Goal: Task Accomplishment & Management: Use online tool/utility

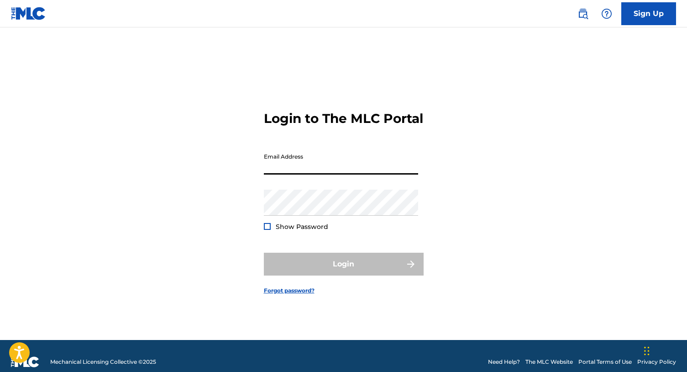
type input "[EMAIL_ADDRESS][DOMAIN_NAME]"
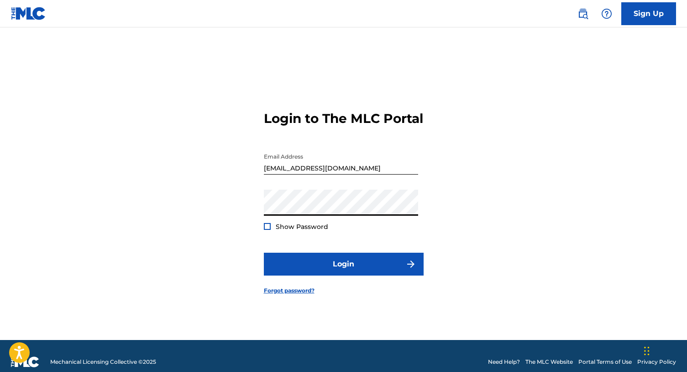
click at [264, 253] on button "Login" at bounding box center [344, 264] width 160 height 23
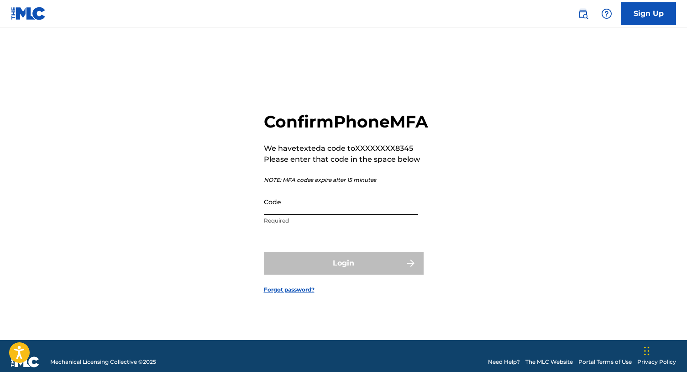
click at [368, 215] on input "Code" at bounding box center [341, 202] width 154 height 26
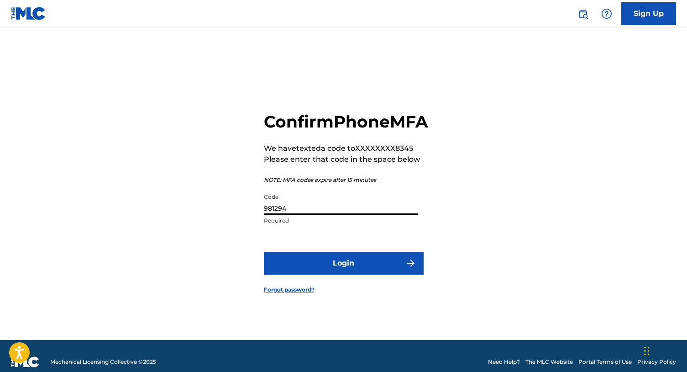
type input "981294"
click at [264, 252] on button "Login" at bounding box center [344, 263] width 160 height 23
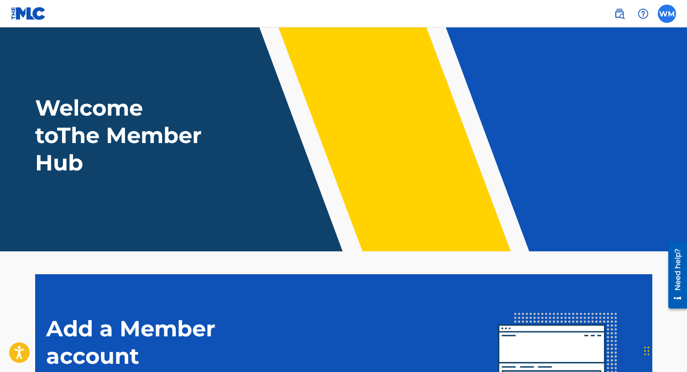
click at [663, 17] on label at bounding box center [667, 14] width 18 height 18
click at [667, 14] on input "[PERSON_NAME] [PERSON_NAME] [EMAIL_ADDRESS][DOMAIN_NAME] Notification Preferenc…" at bounding box center [667, 14] width 0 height 0
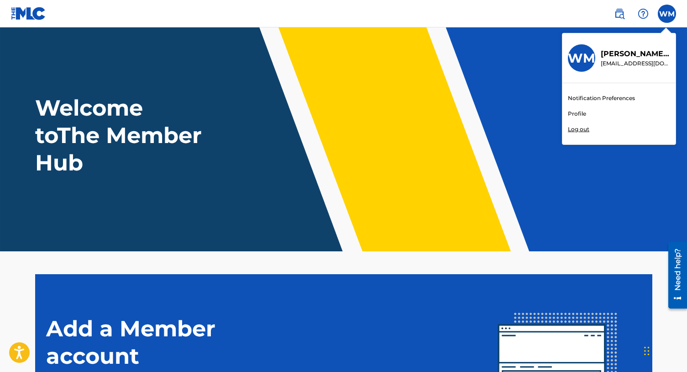
click at [573, 113] on link "Profile" at bounding box center [577, 114] width 18 height 8
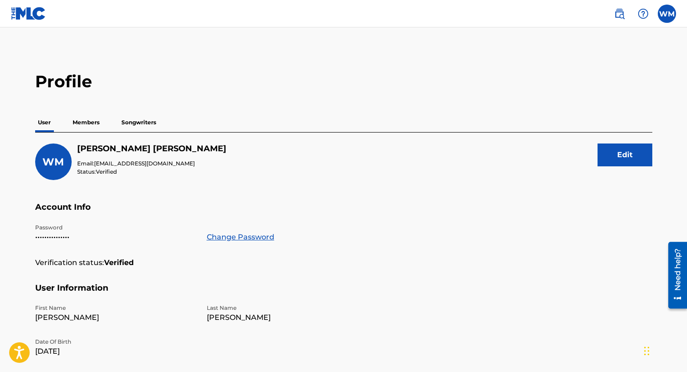
click at [94, 124] on p "Members" at bounding box center [86, 122] width 32 height 19
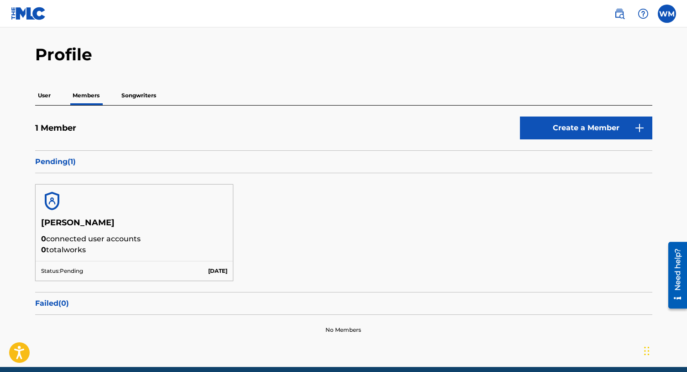
scroll to position [27, 0]
click at [143, 99] on p "Songwriters" at bounding box center [139, 95] width 40 height 19
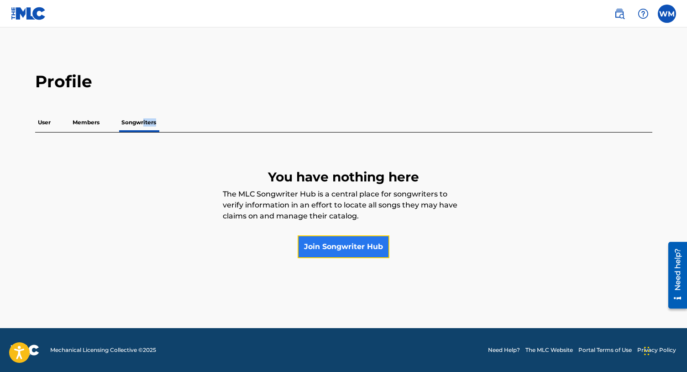
click at [369, 242] on link "Join Songwriter Hub" at bounding box center [344, 246] width 92 height 23
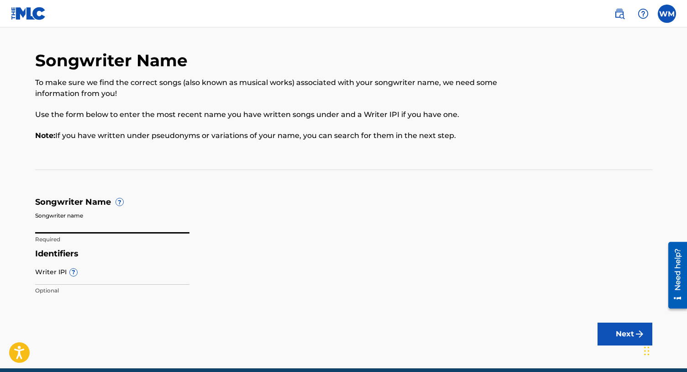
click at [127, 227] on input "Songwriter name" at bounding box center [112, 220] width 154 height 26
click at [275, 142] on div "Songwriter Name To make sure we find the correct songs (also known as musical w…" at bounding box center [282, 100] width 494 height 101
click at [146, 222] on input "Songwriter name" at bounding box center [112, 220] width 154 height 26
type input "[PERSON_NAME]"
click at [284, 312] on main "Songwriter Name To make sure we find the correct songs (also known as musical w…" at bounding box center [343, 197] width 687 height 341
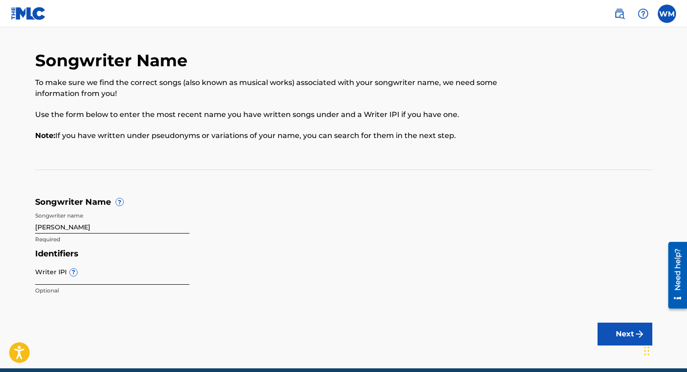
click at [53, 275] on input "Writer IPI ?" at bounding box center [112, 272] width 154 height 26
paste input "00808232944"
type input "00808232944"
click at [608, 332] on button "Next" at bounding box center [625, 333] width 55 height 23
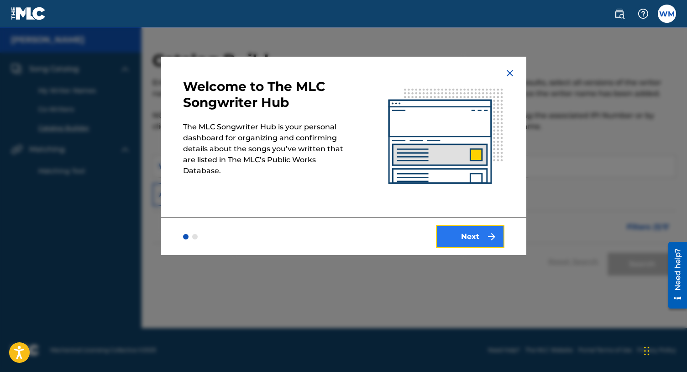
click at [470, 243] on button "Next" at bounding box center [470, 236] width 69 height 23
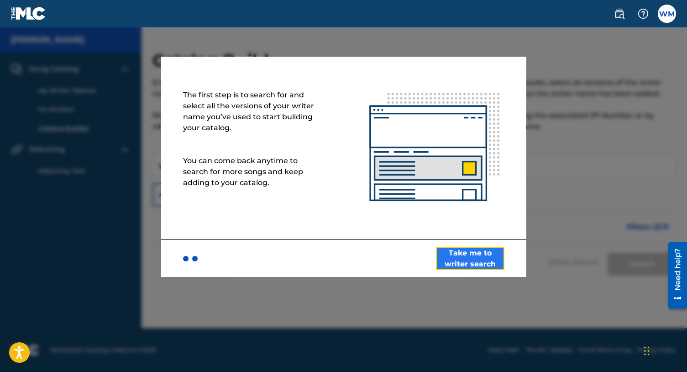
click at [467, 259] on button "Take me to writer search" at bounding box center [470, 258] width 69 height 23
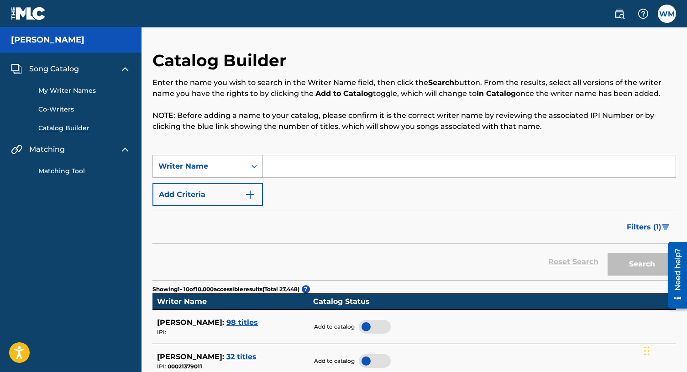
click at [249, 168] on div "Search Form" at bounding box center [254, 166] width 16 height 16
click at [256, 168] on icon "Search Form" at bounding box center [254, 166] width 9 height 9
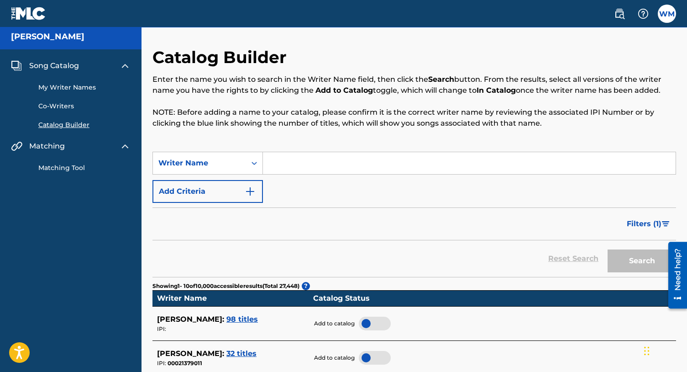
scroll to position [4, 0]
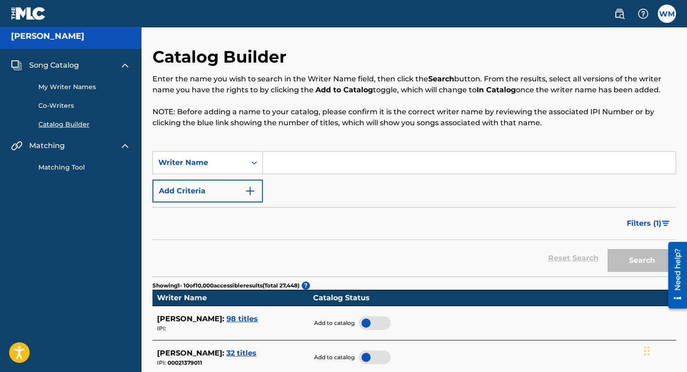
click at [322, 162] on input "Search Form" at bounding box center [469, 163] width 413 height 22
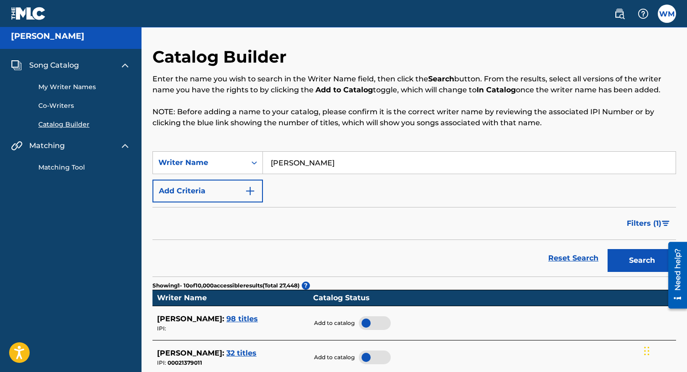
type input "[PERSON_NAME]"
click at [608, 249] on button "Search" at bounding box center [642, 260] width 69 height 23
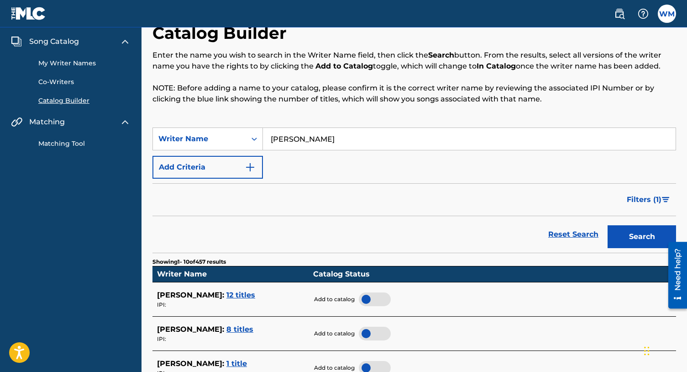
scroll to position [0, 0]
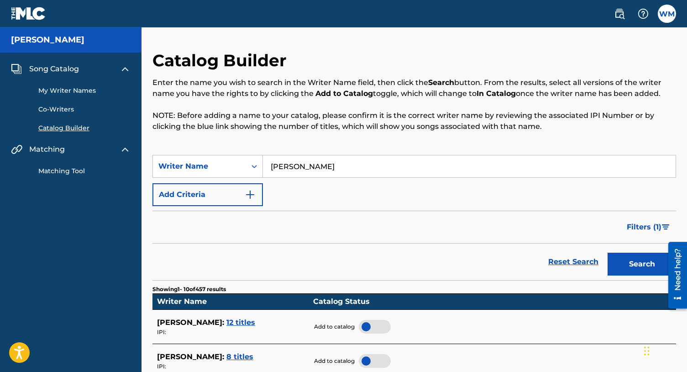
drag, startPoint x: 336, startPoint y: 171, endPoint x: 264, endPoint y: 169, distance: 71.8
click at [264, 169] on input "[PERSON_NAME]" at bounding box center [469, 166] width 413 height 22
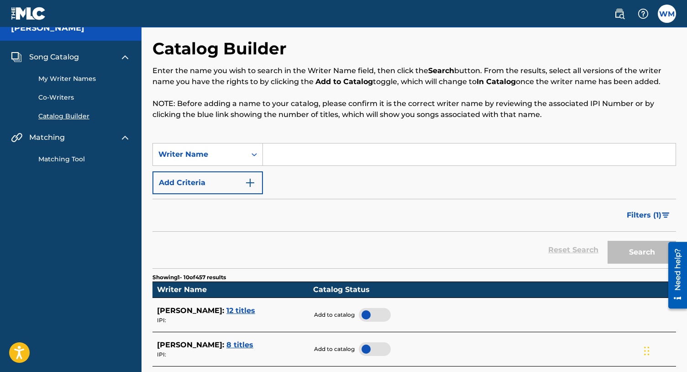
scroll to position [12, 0]
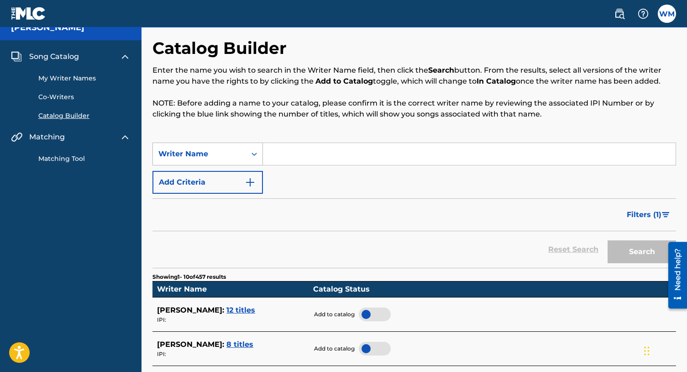
click at [210, 156] on div "Writer Name" at bounding box center [199, 153] width 82 height 11
click at [296, 156] on input "Search Form" at bounding box center [469, 154] width 413 height 22
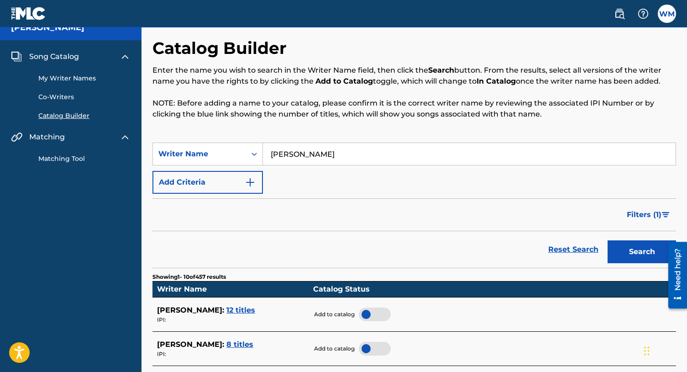
type input "[PERSON_NAME]"
click at [608, 240] on button "Search" at bounding box center [642, 251] width 69 height 23
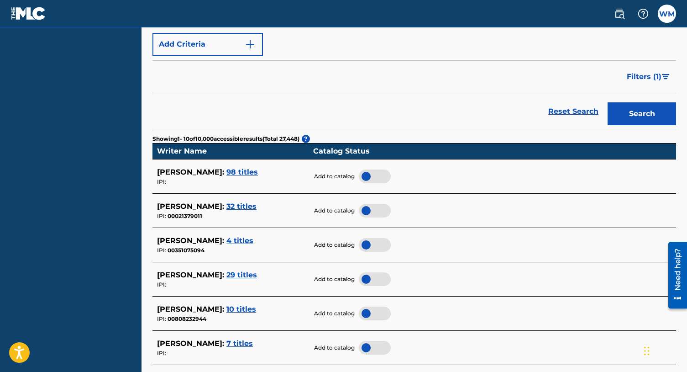
scroll to position [248, 0]
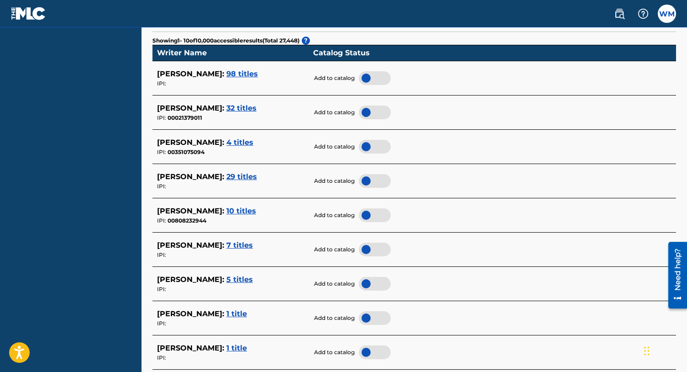
click at [243, 73] on span "98 titles" at bounding box center [243, 73] width 32 height 9
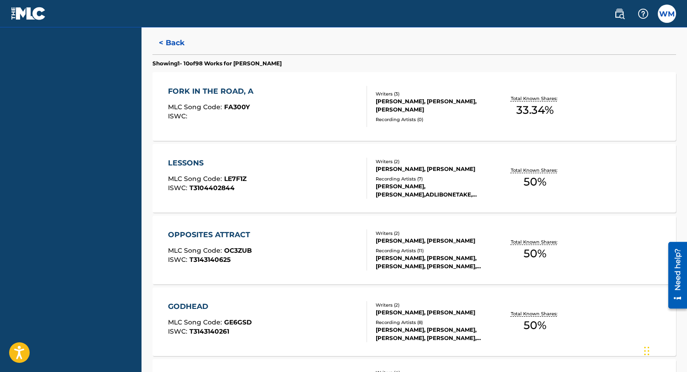
click at [385, 167] on div "[PERSON_NAME], [PERSON_NAME]" at bounding box center [434, 169] width 116 height 8
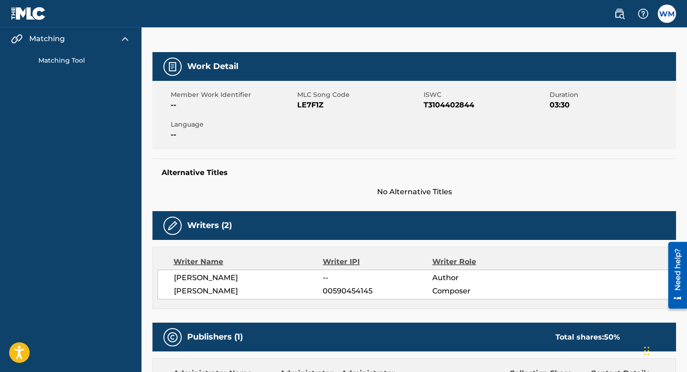
scroll to position [111, 0]
click at [326, 276] on span "--" at bounding box center [377, 277] width 109 height 11
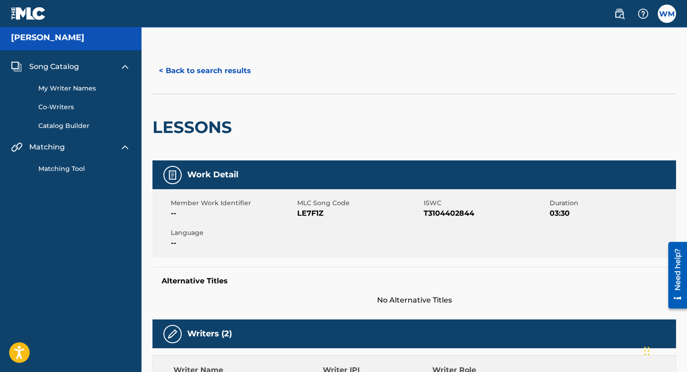
scroll to position [0, 0]
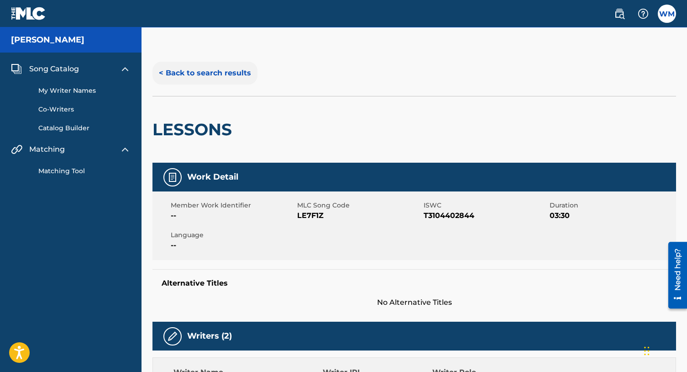
click at [180, 71] on button "< Back to search results" at bounding box center [205, 73] width 105 height 23
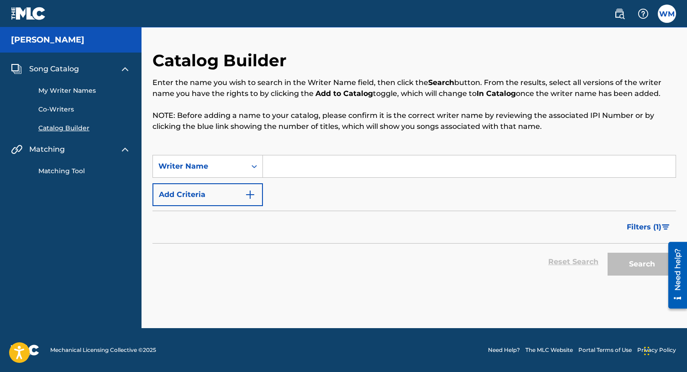
click at [422, 160] on input "Search Form" at bounding box center [469, 166] width 413 height 22
click at [608, 253] on button "Search" at bounding box center [642, 264] width 69 height 23
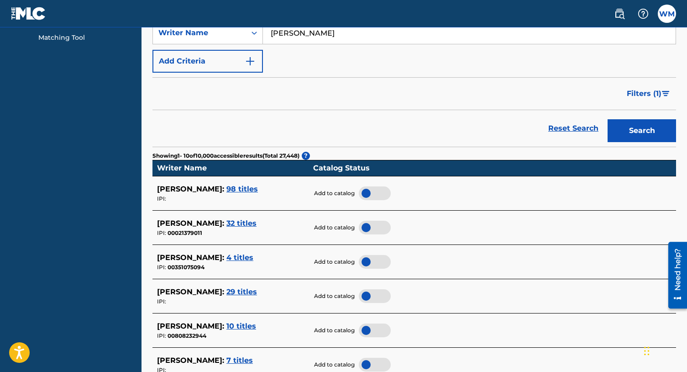
scroll to position [140, 0]
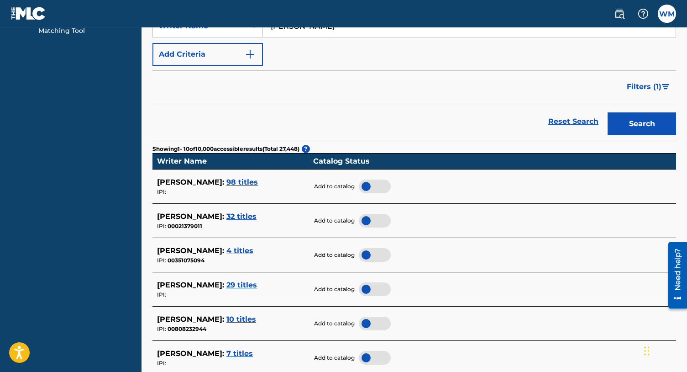
click at [369, 189] on div at bounding box center [375, 186] width 32 height 14
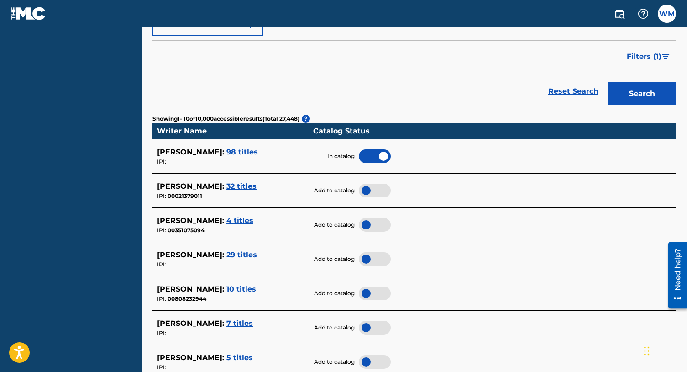
scroll to position [183, 0]
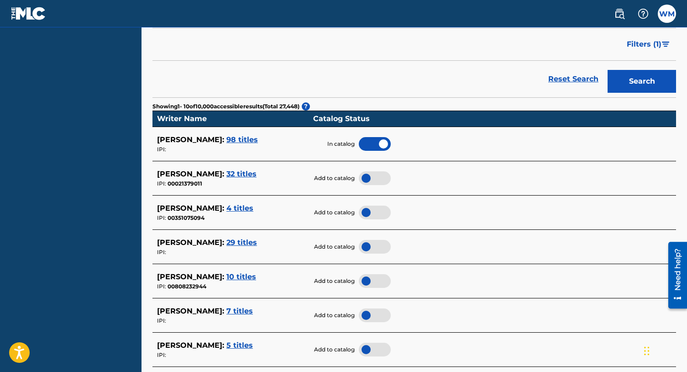
click at [250, 174] on span "32 titles" at bounding box center [242, 173] width 30 height 9
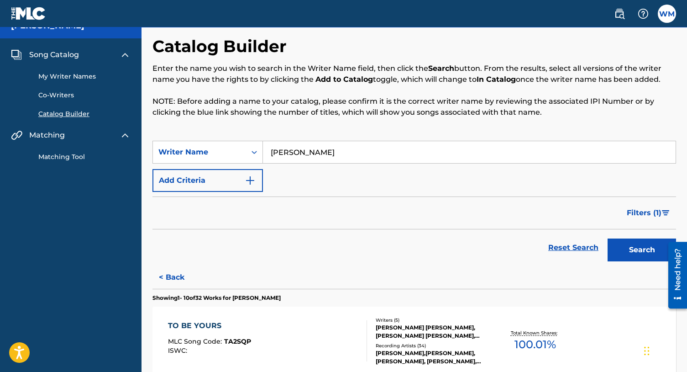
scroll to position [21, 0]
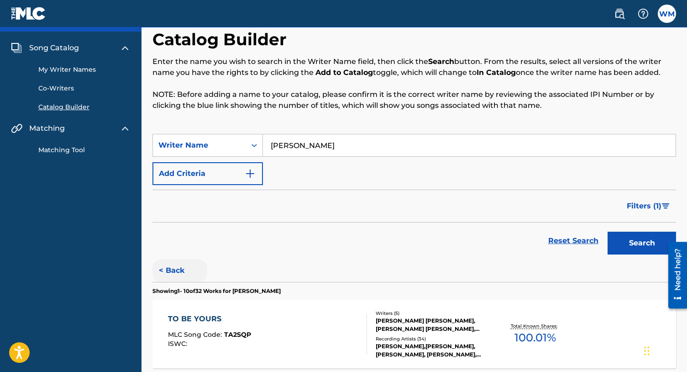
click at [177, 267] on button "< Back" at bounding box center [180, 270] width 55 height 23
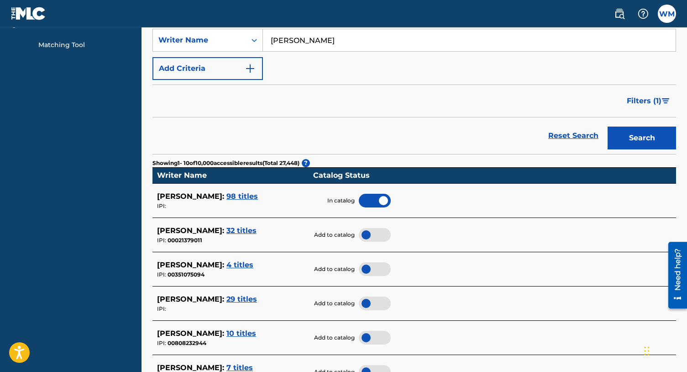
scroll to position [208, 0]
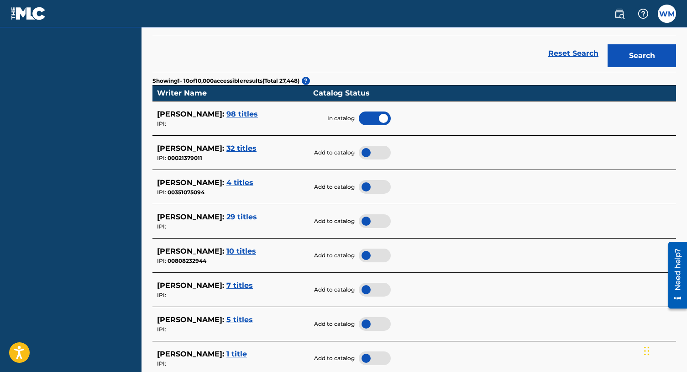
click at [240, 185] on span "4 titles" at bounding box center [240, 182] width 27 height 9
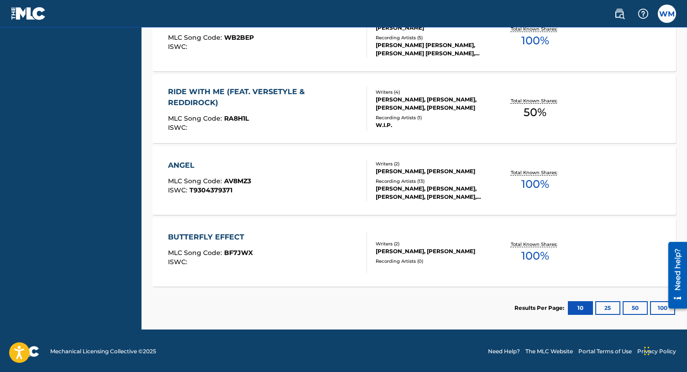
scroll to position [0, 0]
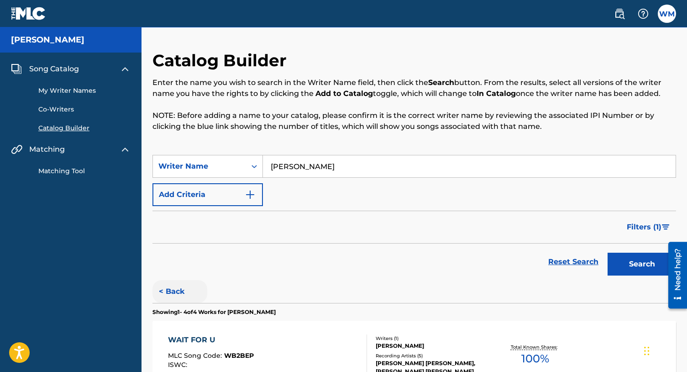
click at [176, 290] on button "< Back" at bounding box center [180, 291] width 55 height 23
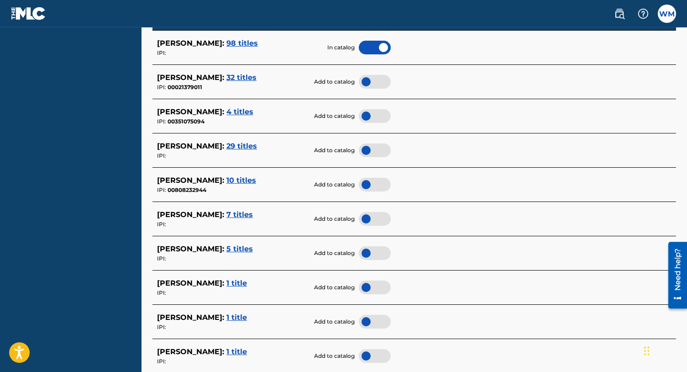
scroll to position [280, 0]
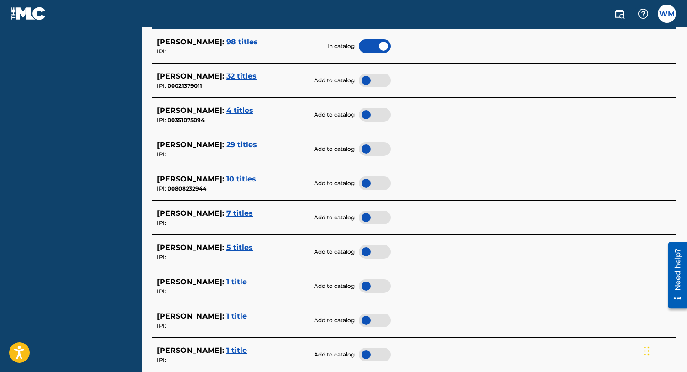
click at [370, 185] on div at bounding box center [375, 183] width 32 height 14
click at [253, 180] on span "10 titles" at bounding box center [242, 178] width 30 height 9
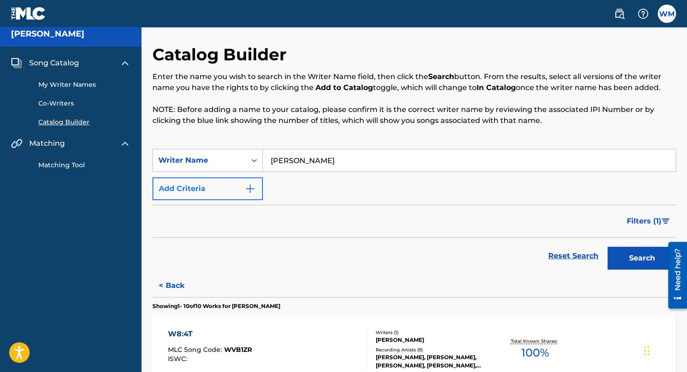
scroll to position [0, 0]
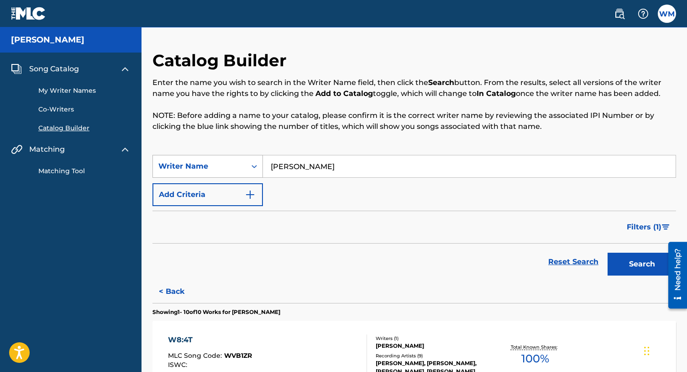
click at [255, 170] on icon "Search Form" at bounding box center [254, 166] width 9 height 9
click at [316, 215] on div "Filters ( 1 )" at bounding box center [415, 227] width 524 height 33
click at [185, 289] on button "< Back" at bounding box center [180, 291] width 55 height 23
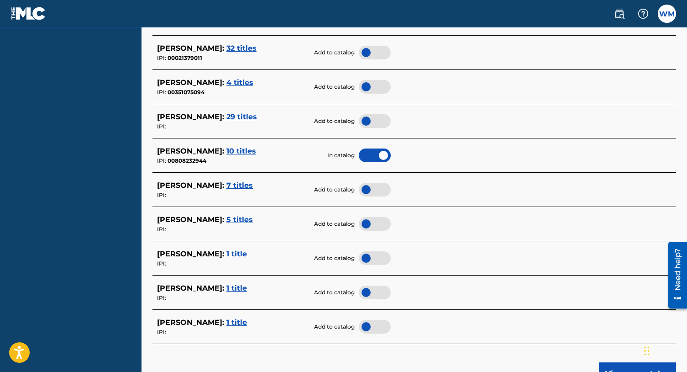
scroll to position [310, 0]
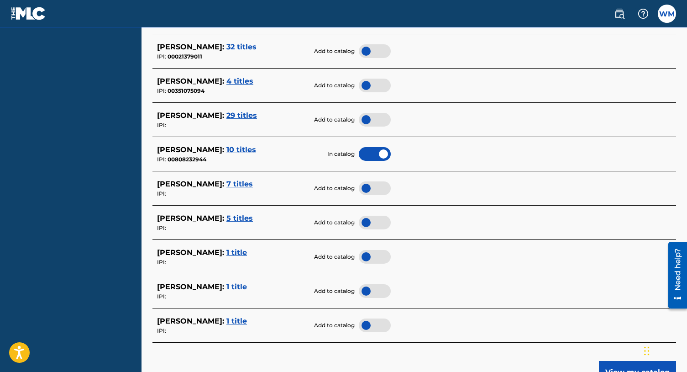
click at [227, 187] on span "7 titles" at bounding box center [240, 183] width 26 height 9
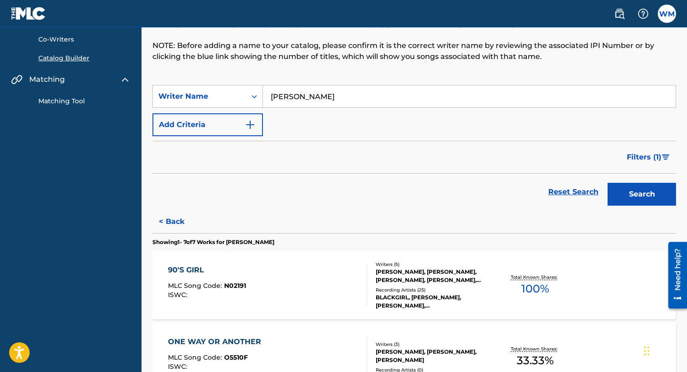
scroll to position [64, 0]
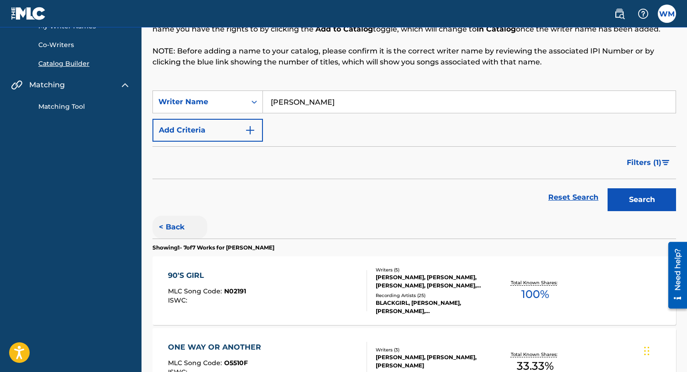
click at [188, 229] on button "< Back" at bounding box center [180, 227] width 55 height 23
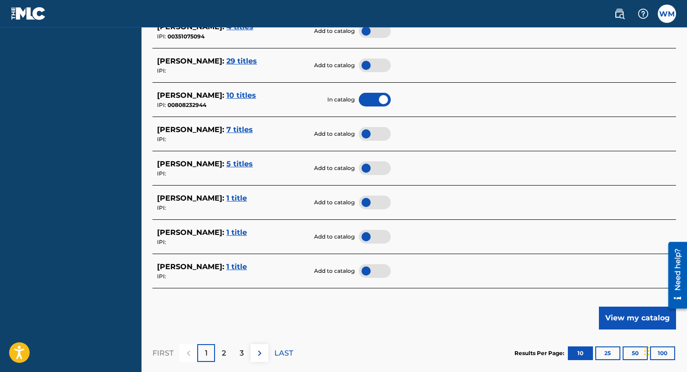
scroll to position [365, 0]
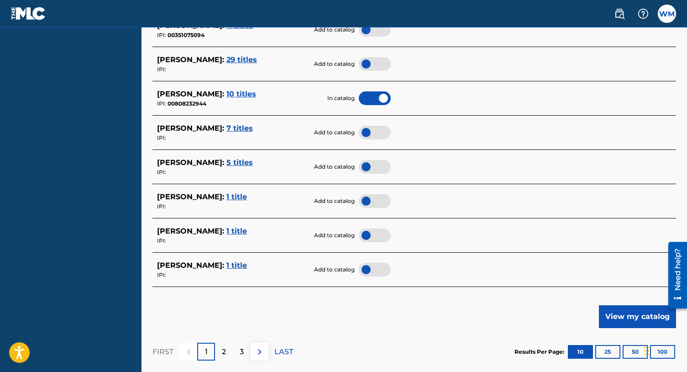
click at [227, 162] on span "5 titles" at bounding box center [240, 162] width 26 height 9
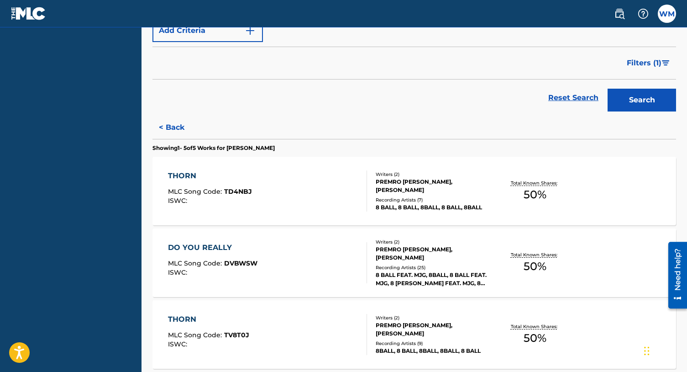
scroll to position [102, 0]
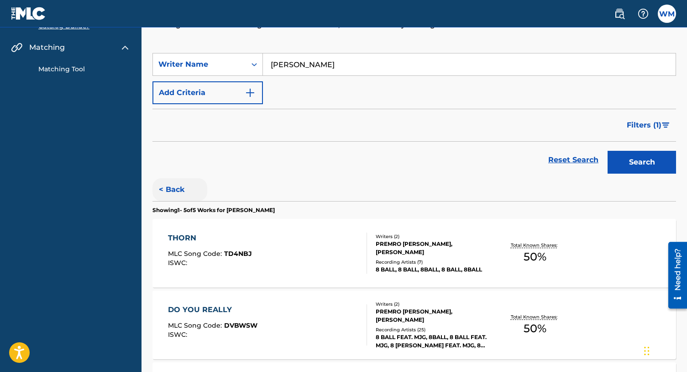
click at [174, 184] on button "< Back" at bounding box center [180, 189] width 55 height 23
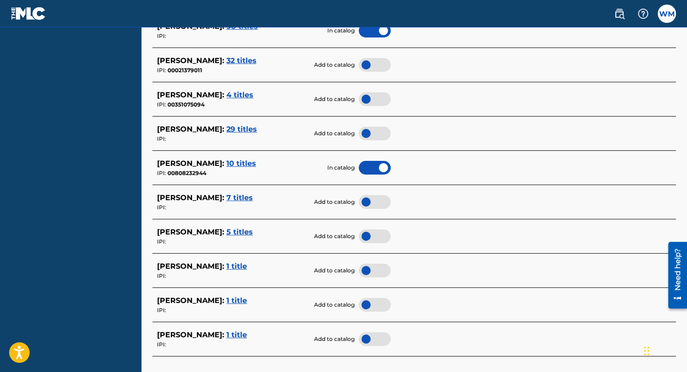
scroll to position [395, 0]
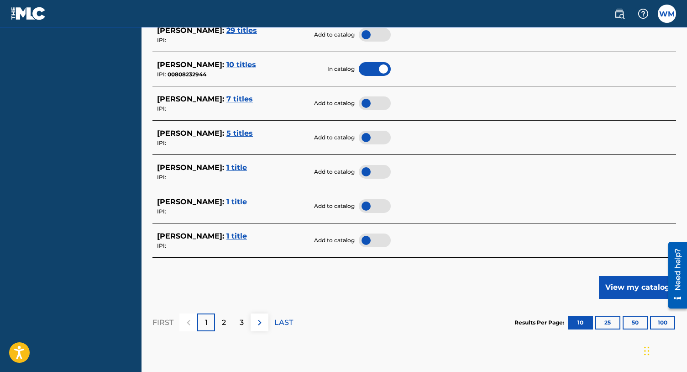
click at [227, 169] on span "1 title" at bounding box center [237, 167] width 21 height 9
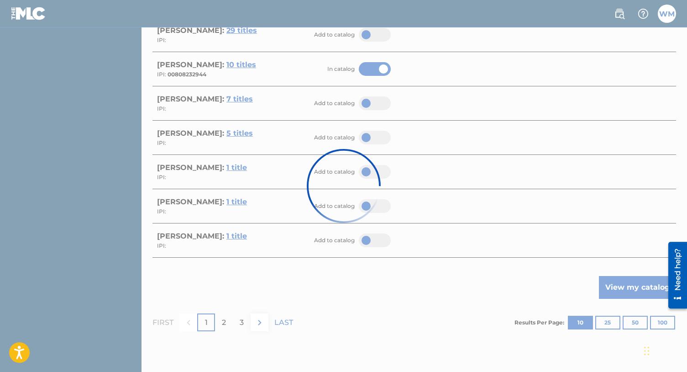
scroll to position [104, 0]
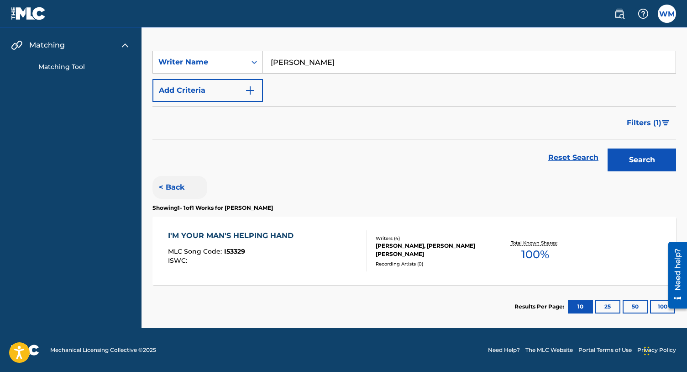
click at [174, 187] on button "< Back" at bounding box center [180, 187] width 55 height 23
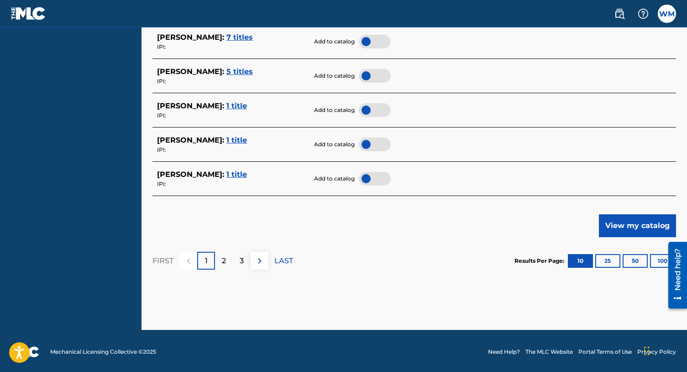
scroll to position [458, 0]
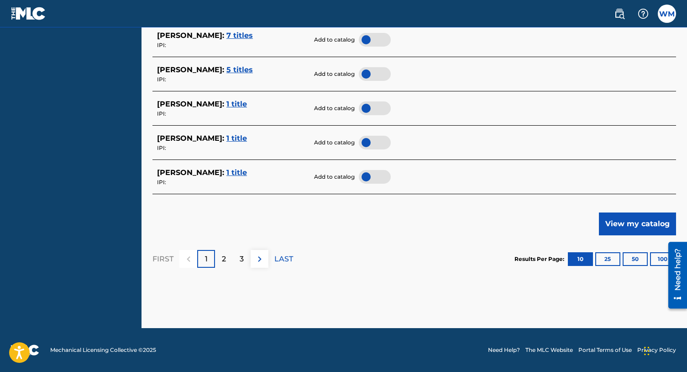
click at [227, 140] on span "1 title" at bounding box center [237, 138] width 21 height 9
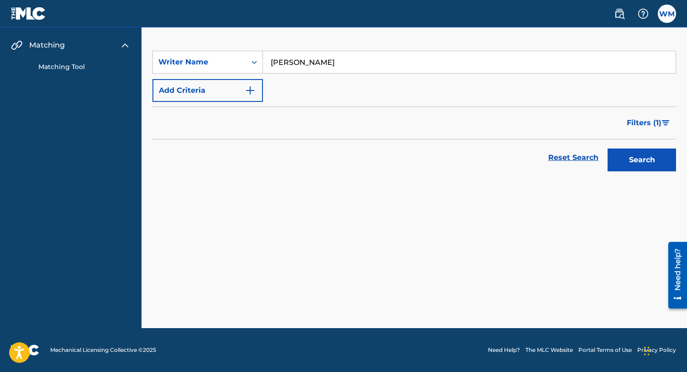
scroll to position [104, 0]
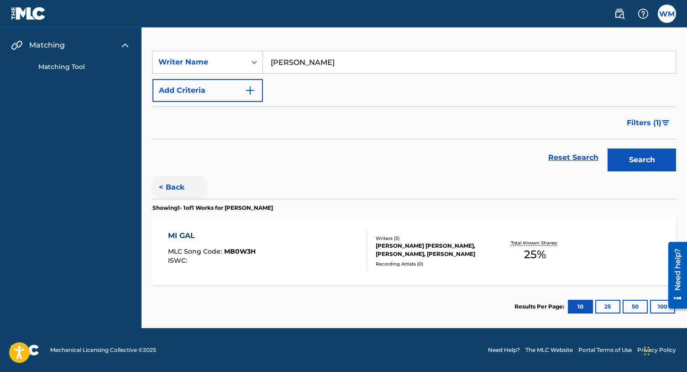
click at [173, 185] on button "< Back" at bounding box center [180, 187] width 55 height 23
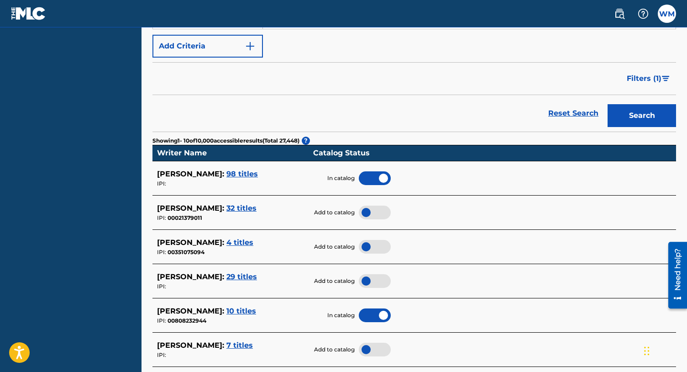
scroll to position [419, 0]
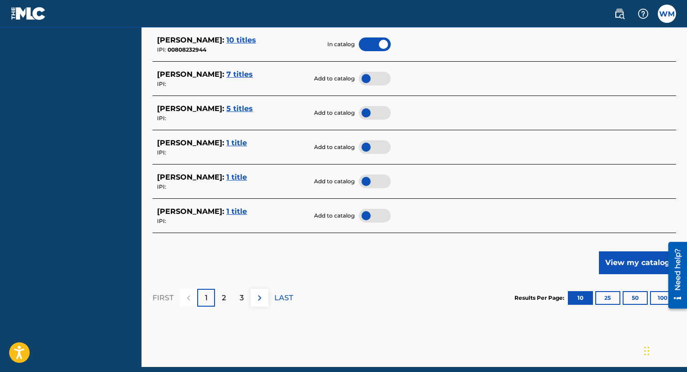
click at [231, 212] on span "1 title" at bounding box center [237, 211] width 21 height 9
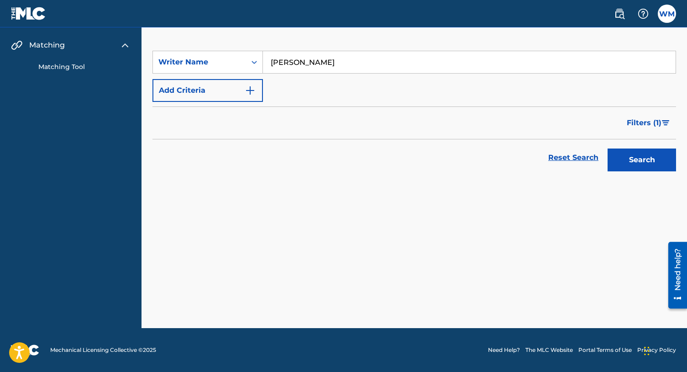
scroll to position [104, 0]
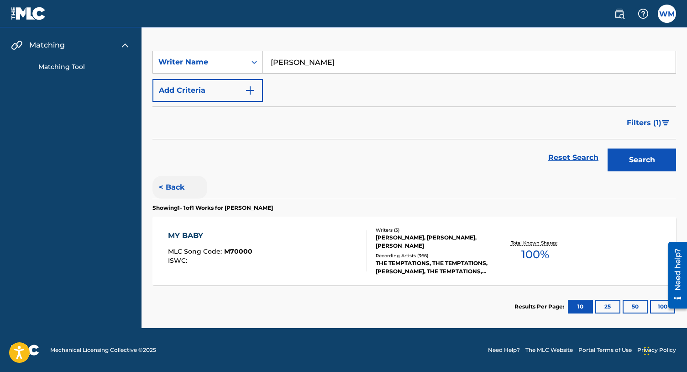
click at [176, 191] on button "< Back" at bounding box center [180, 187] width 55 height 23
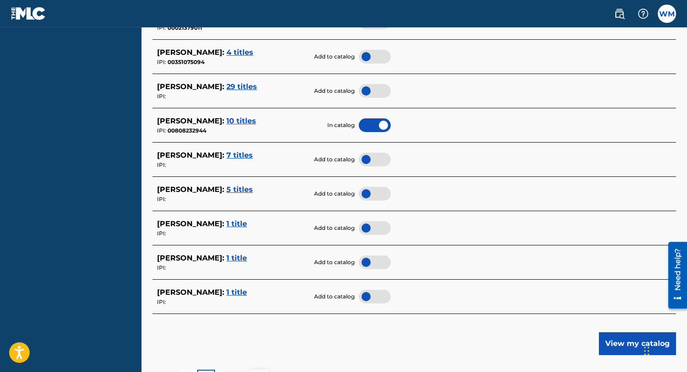
scroll to position [458, 0]
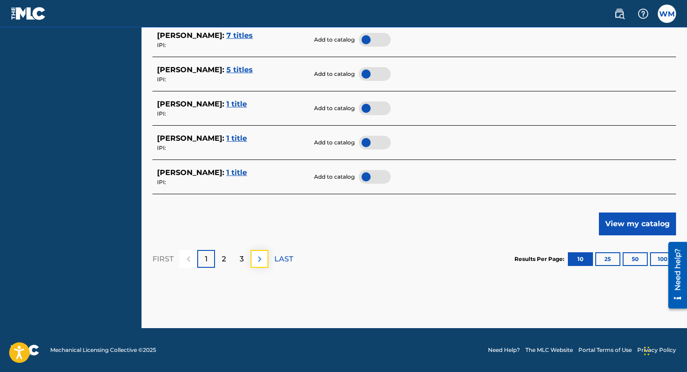
click at [262, 261] on img at bounding box center [259, 258] width 11 height 11
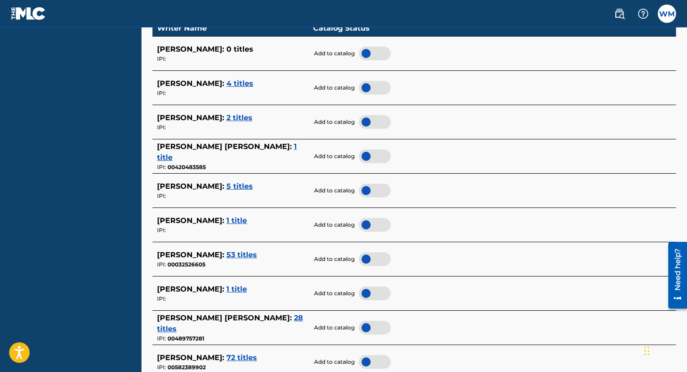
scroll to position [271, 0]
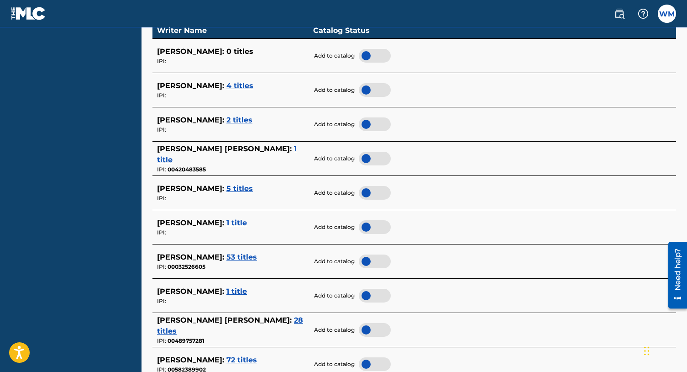
click at [273, 153] on span "1 title" at bounding box center [227, 154] width 140 height 20
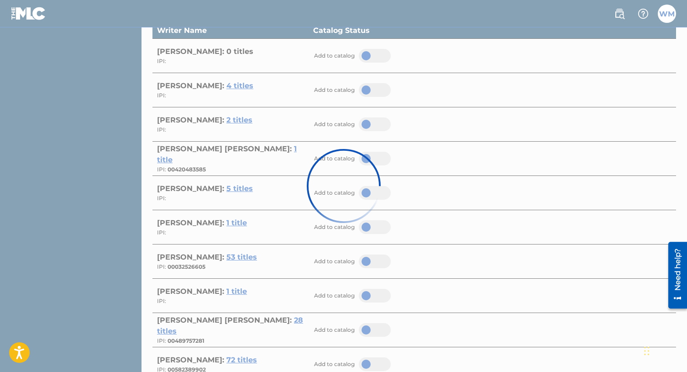
scroll to position [104, 0]
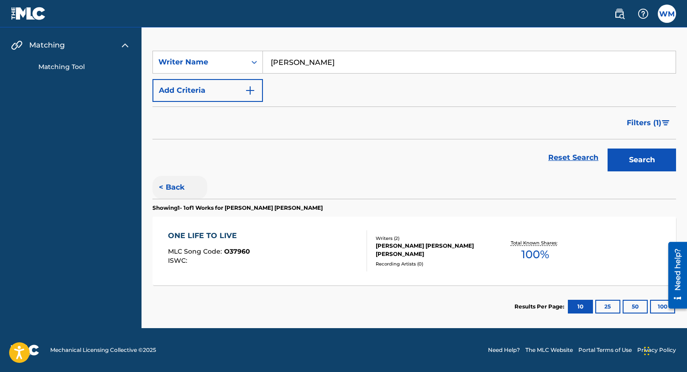
click at [169, 190] on button "< Back" at bounding box center [180, 187] width 55 height 23
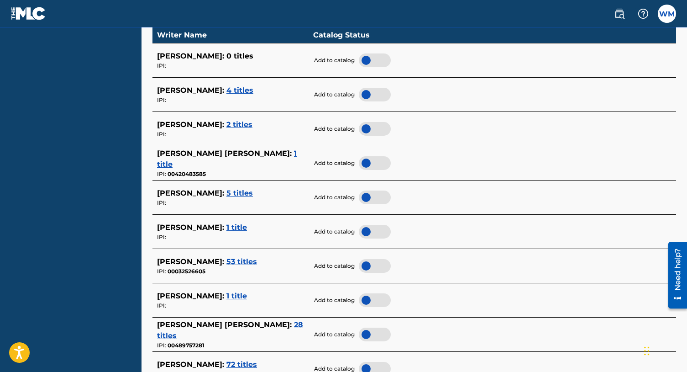
scroll to position [458, 0]
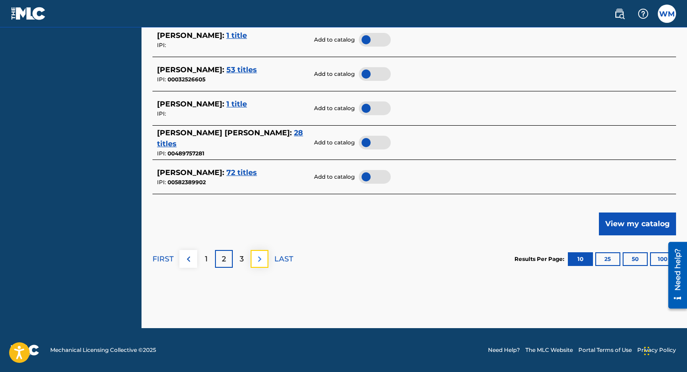
click at [257, 256] on img at bounding box center [259, 258] width 11 height 11
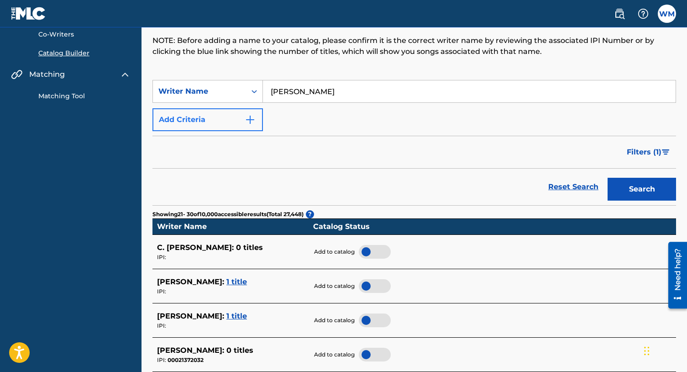
scroll to position [49, 0]
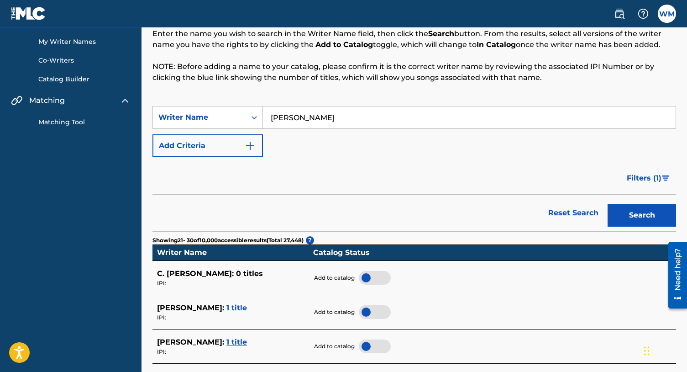
click at [306, 116] on input "[PERSON_NAME]" at bounding box center [469, 117] width 413 height 22
type input "[PERSON_NAME]"
click at [608, 204] on button "Search" at bounding box center [642, 215] width 69 height 23
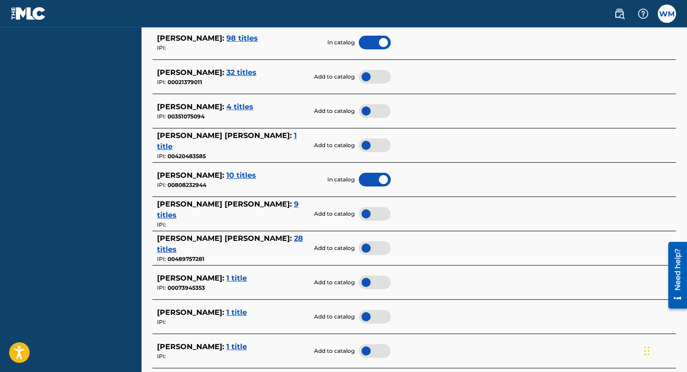
scroll to position [185, 0]
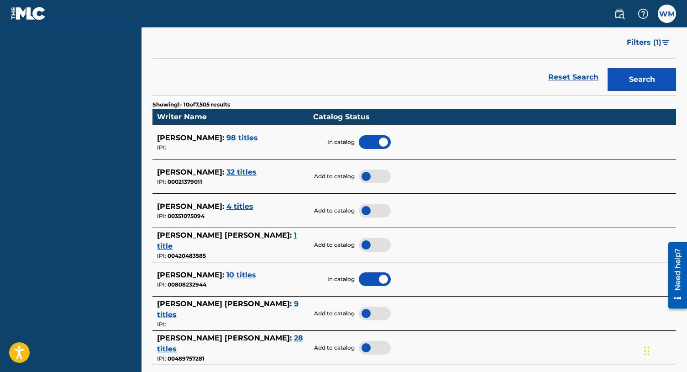
click at [247, 173] on span "32 titles" at bounding box center [242, 172] width 30 height 9
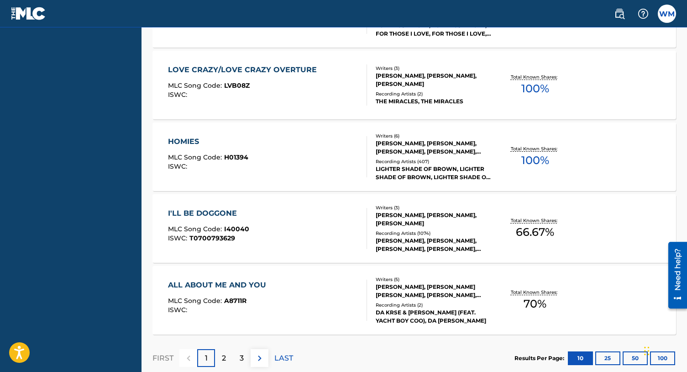
scroll to position [754, 0]
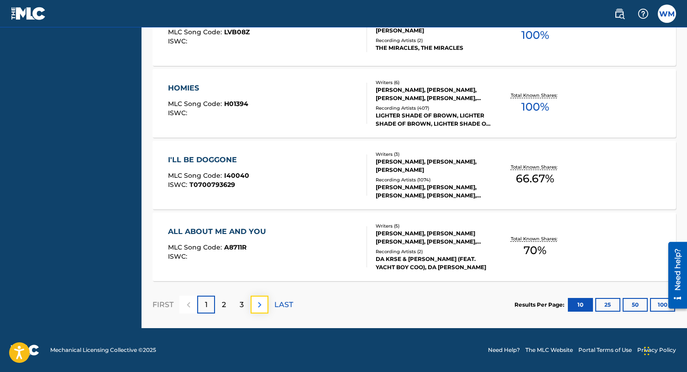
click at [258, 309] on img at bounding box center [259, 304] width 11 height 11
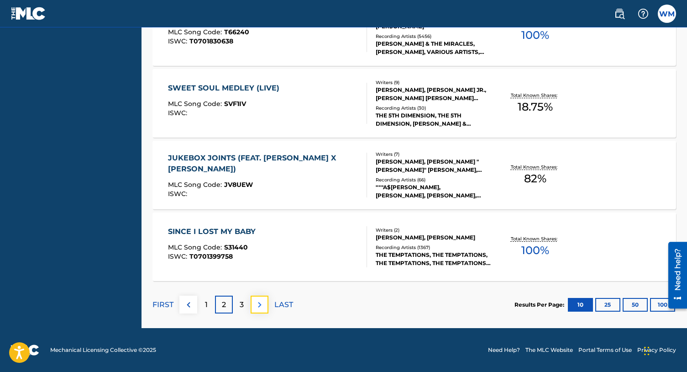
click at [255, 303] on img at bounding box center [259, 304] width 11 height 11
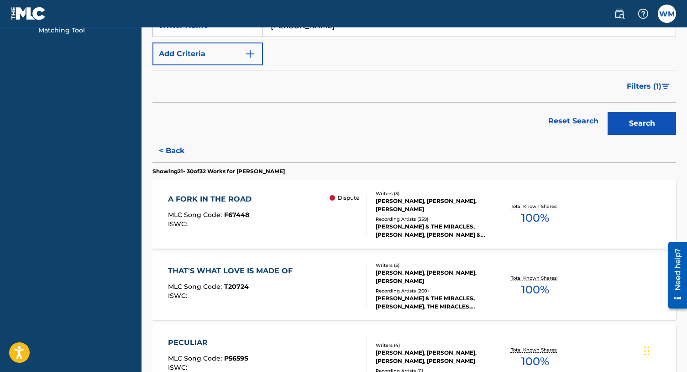
scroll to position [130, 0]
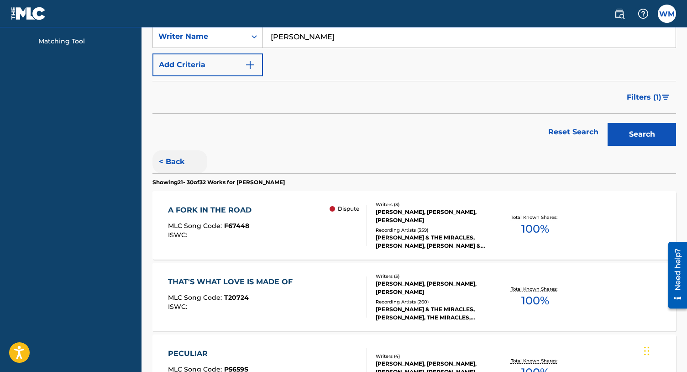
click at [180, 164] on button "< Back" at bounding box center [180, 161] width 55 height 23
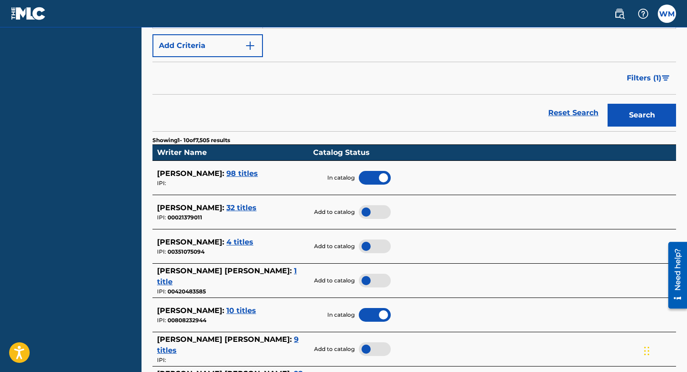
scroll to position [166, 0]
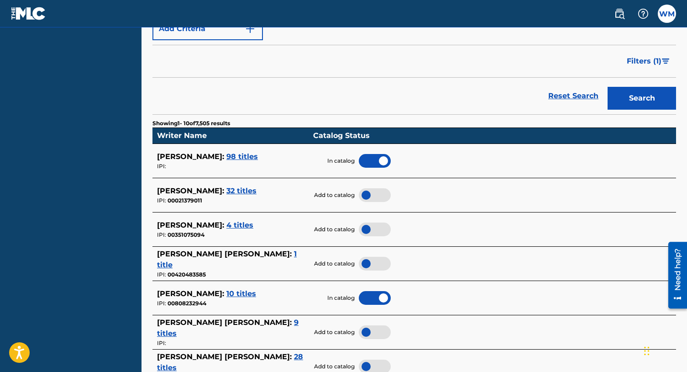
click at [242, 227] on span "4 titles" at bounding box center [240, 225] width 27 height 9
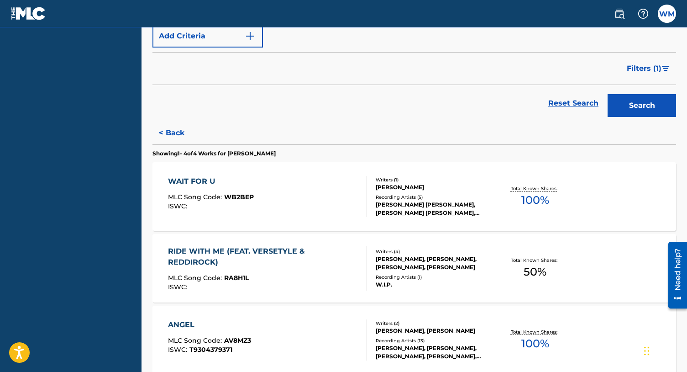
scroll to position [151, 0]
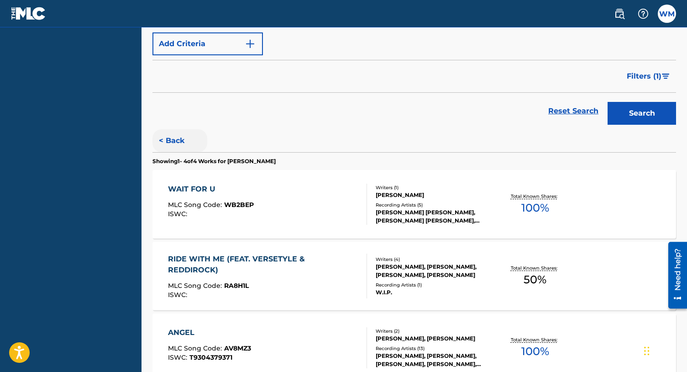
click at [170, 133] on button "< Back" at bounding box center [180, 140] width 55 height 23
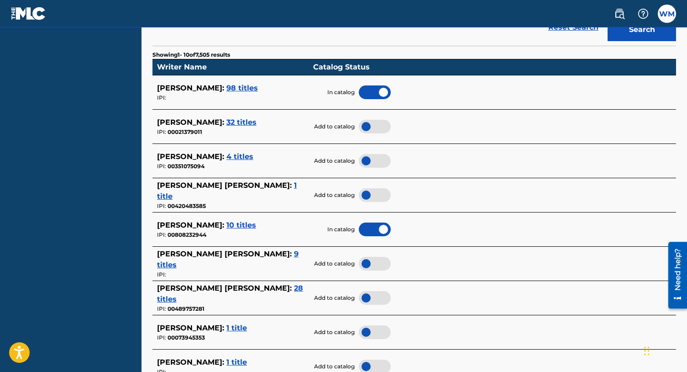
scroll to position [245, 0]
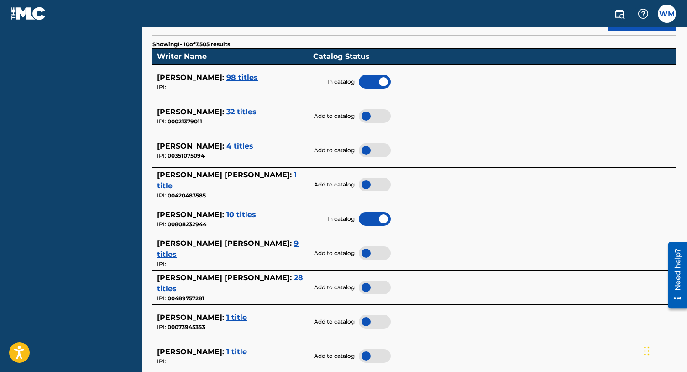
click at [263, 178] on span "1 title" at bounding box center [227, 180] width 140 height 20
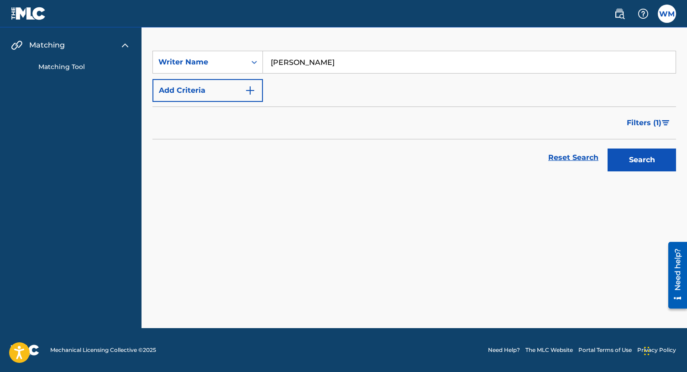
scroll to position [104, 0]
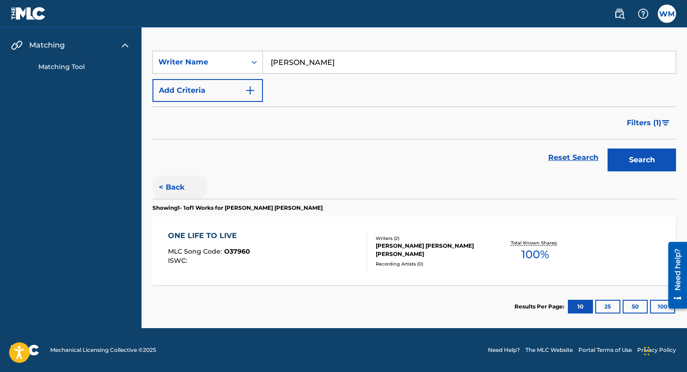
click at [169, 187] on button "< Back" at bounding box center [180, 187] width 55 height 23
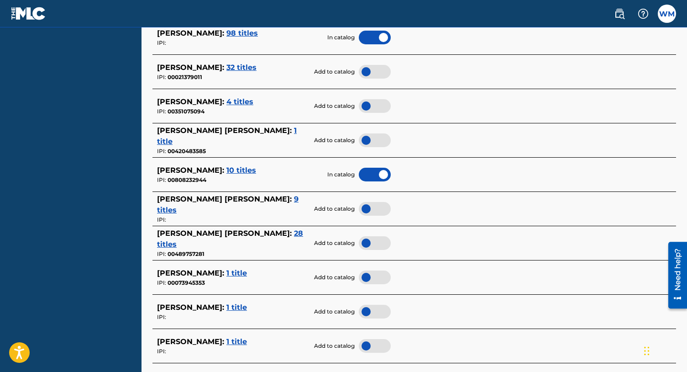
scroll to position [290, 0]
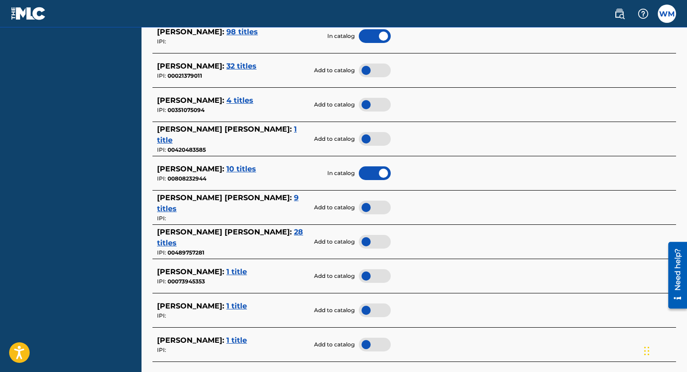
click at [238, 204] on span "9 titles" at bounding box center [228, 203] width 142 height 20
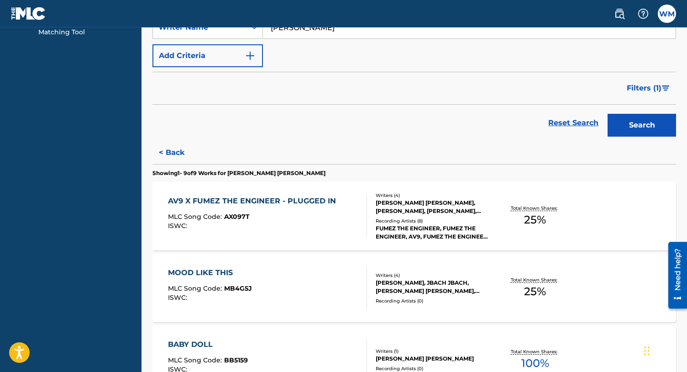
scroll to position [134, 0]
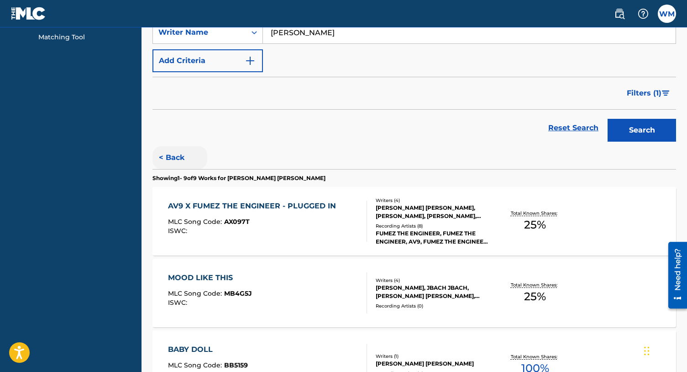
click at [178, 160] on button "< Back" at bounding box center [180, 157] width 55 height 23
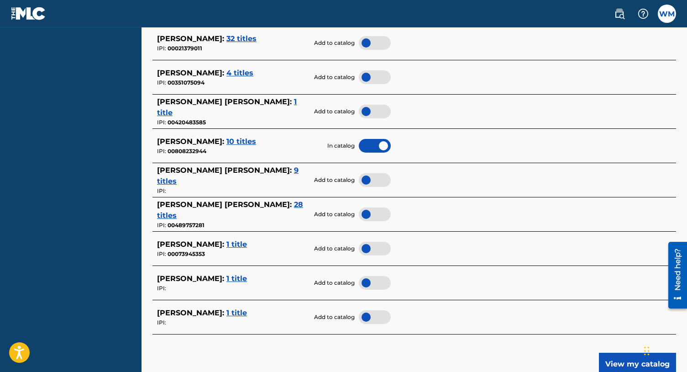
scroll to position [319, 0]
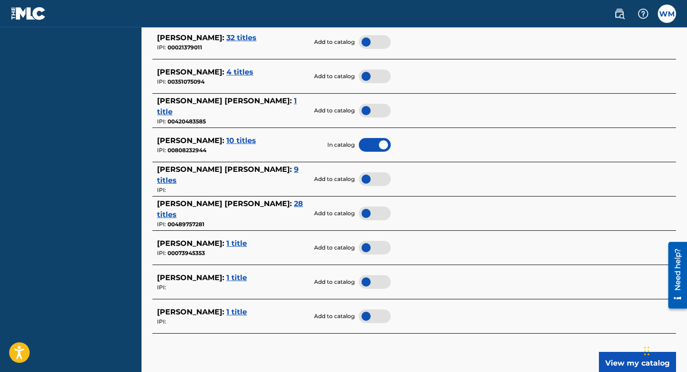
click at [278, 210] on span "28 titles" at bounding box center [230, 209] width 146 height 20
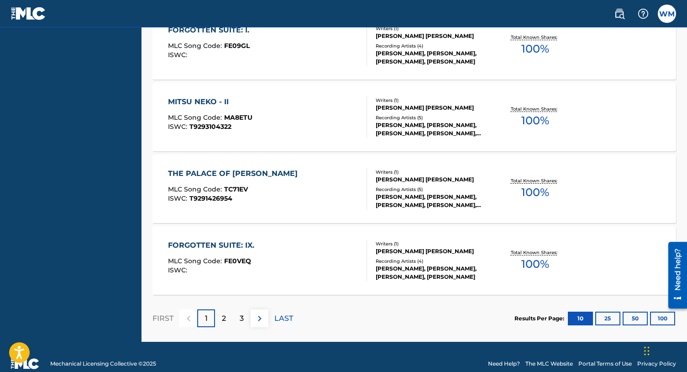
scroll to position [754, 0]
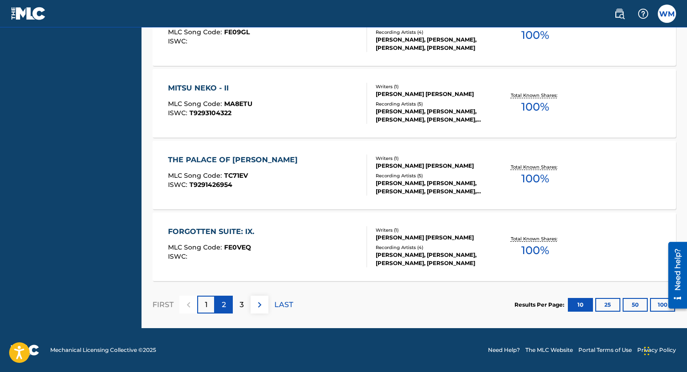
click at [223, 303] on p "2" at bounding box center [224, 304] width 4 height 11
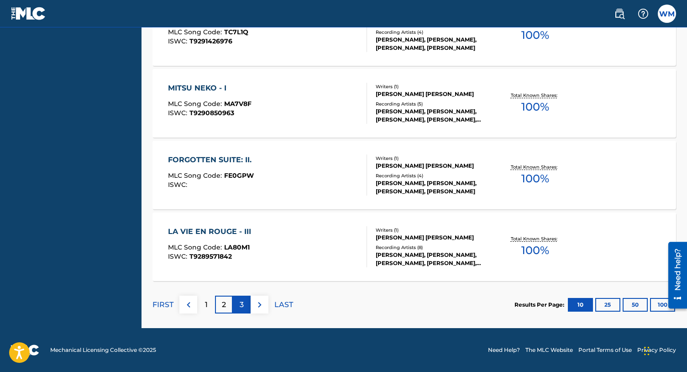
click at [237, 304] on div "3" at bounding box center [242, 304] width 18 height 18
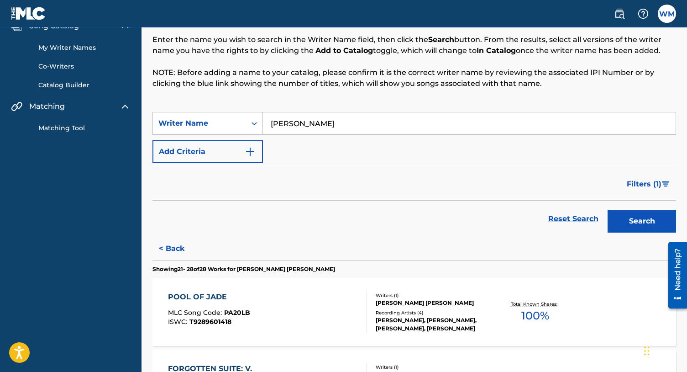
scroll to position [42, 0]
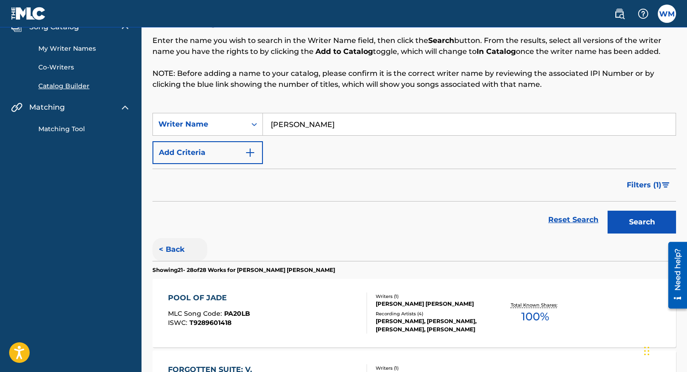
click at [187, 248] on button "< Back" at bounding box center [180, 249] width 55 height 23
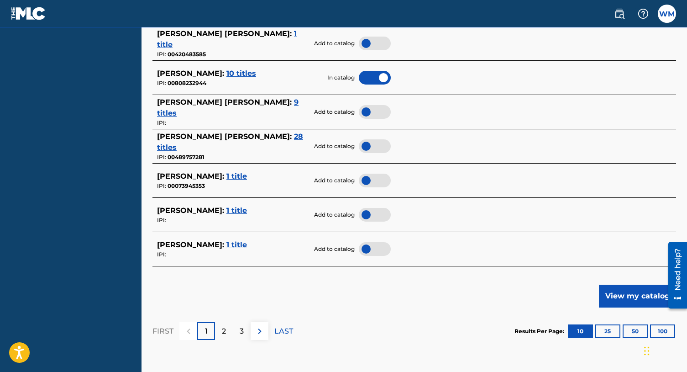
scroll to position [394, 0]
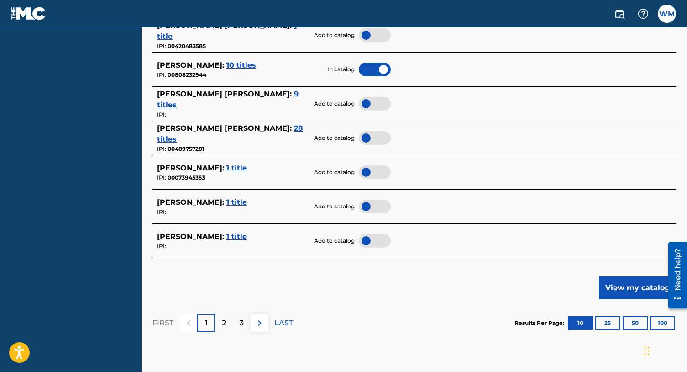
click at [247, 168] on span "1 title" at bounding box center [237, 168] width 21 height 9
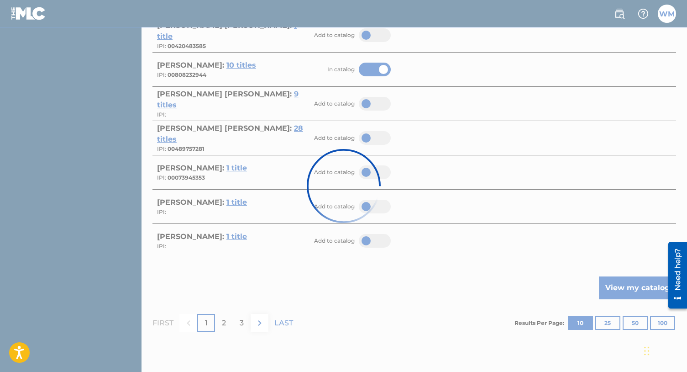
scroll to position [104, 0]
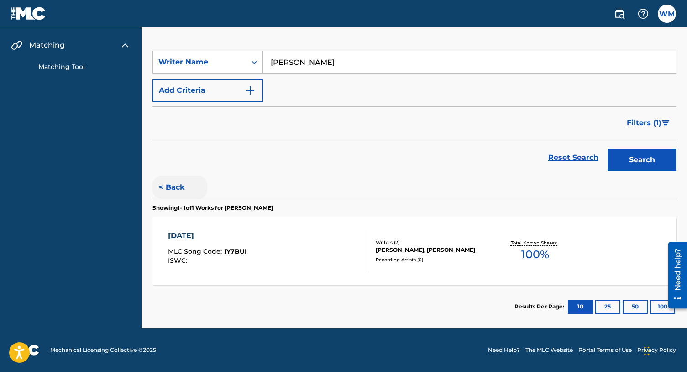
click at [175, 188] on button "< Back" at bounding box center [180, 187] width 55 height 23
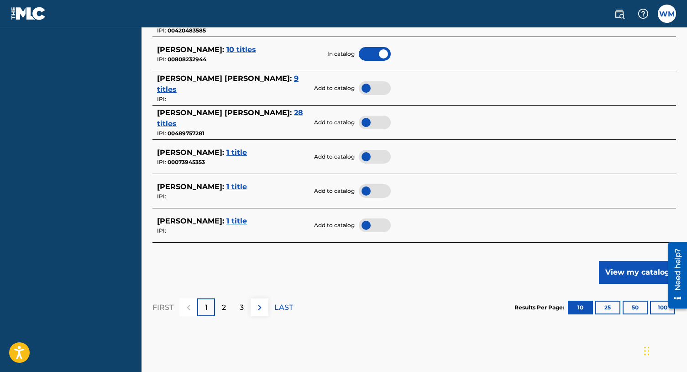
scroll to position [458, 0]
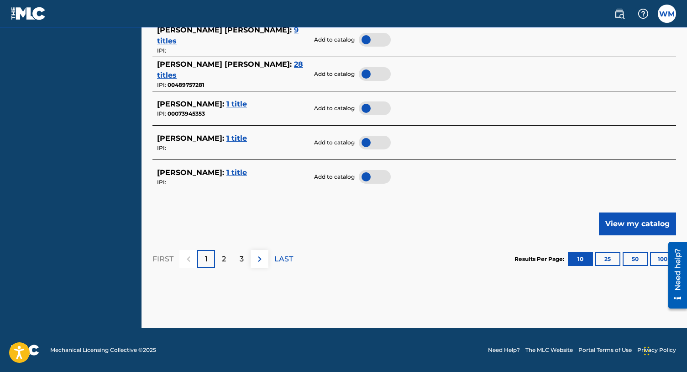
click at [246, 140] on span "1 title" at bounding box center [237, 138] width 21 height 9
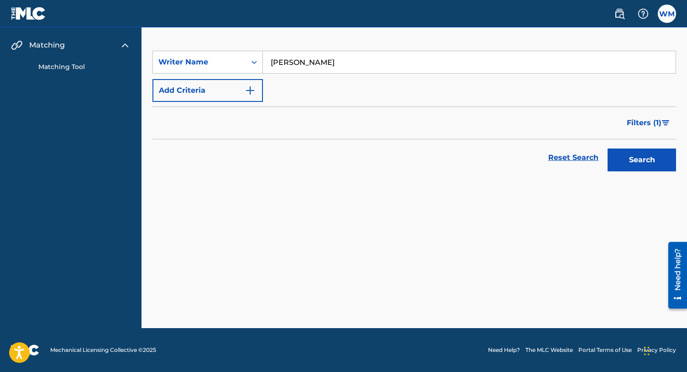
scroll to position [104, 0]
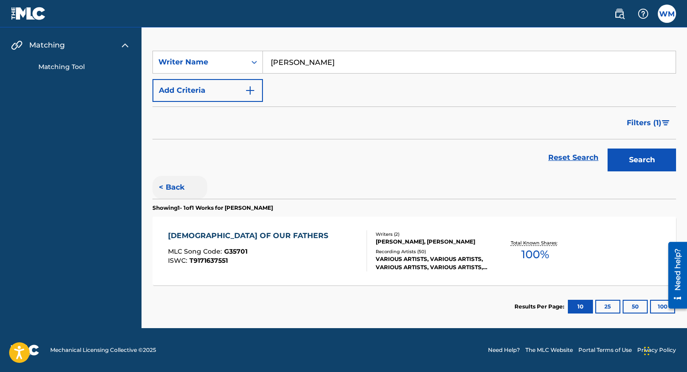
click at [170, 190] on button "< Back" at bounding box center [180, 187] width 55 height 23
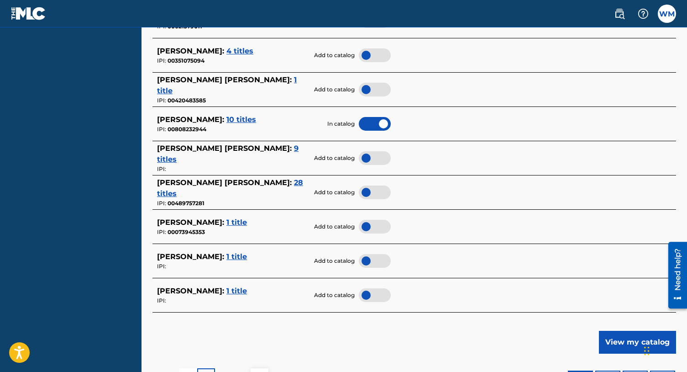
scroll to position [357, 0]
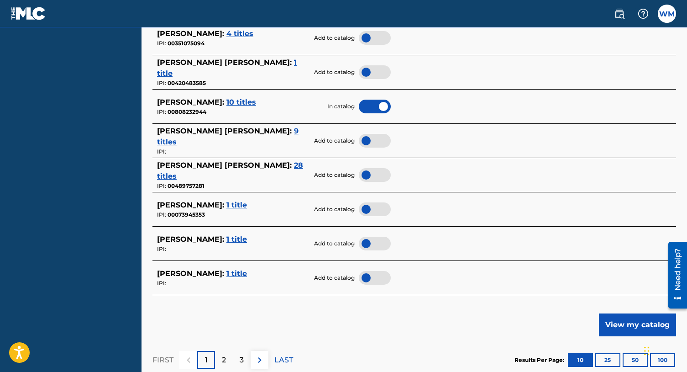
click at [235, 275] on span "1 title" at bounding box center [237, 273] width 21 height 9
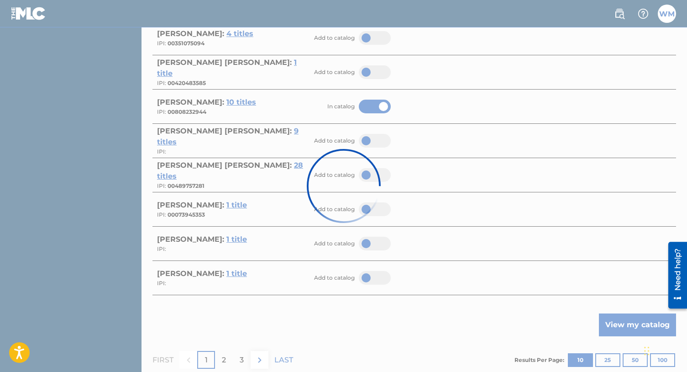
scroll to position [104, 0]
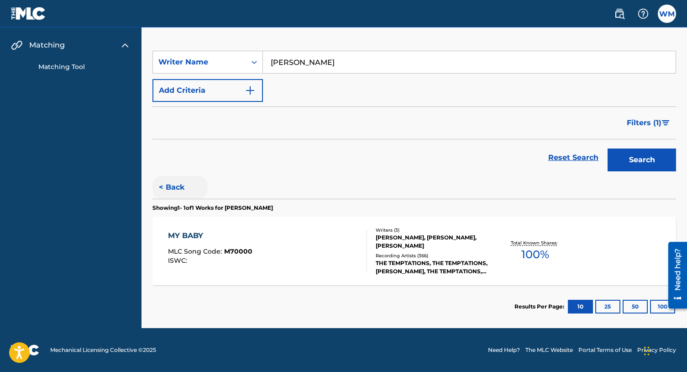
click at [179, 187] on button "< Back" at bounding box center [180, 187] width 55 height 23
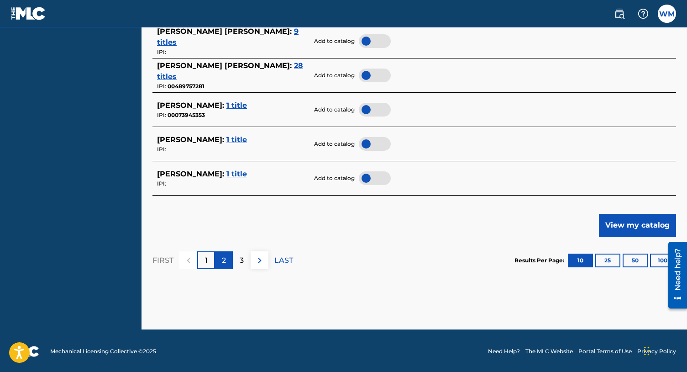
click at [224, 265] on div "2" at bounding box center [224, 260] width 18 height 18
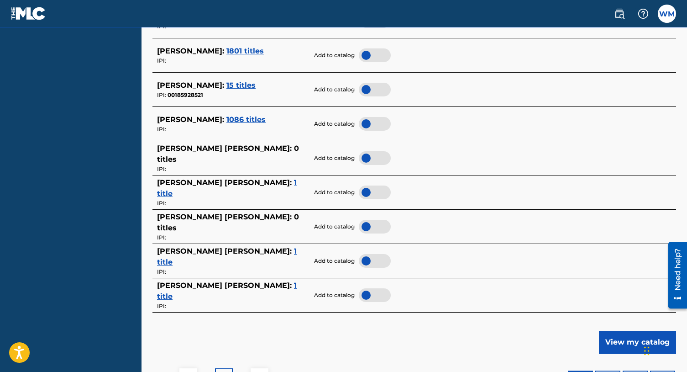
scroll to position [458, 0]
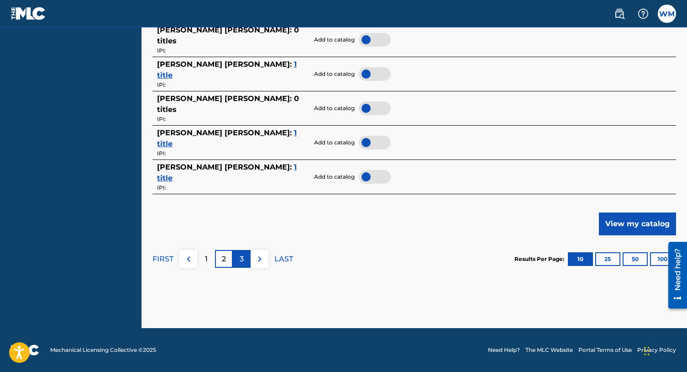
click at [246, 260] on div "3" at bounding box center [242, 259] width 18 height 18
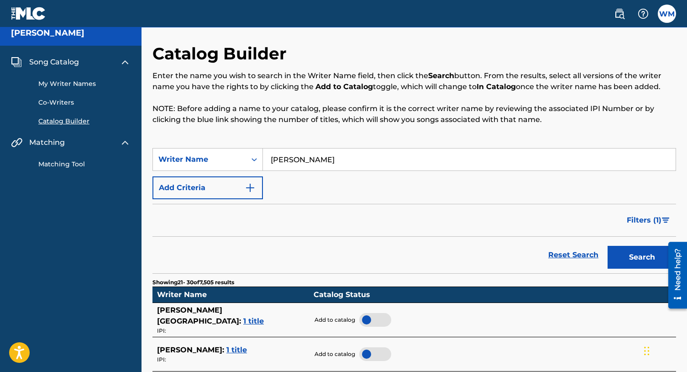
scroll to position [0, 0]
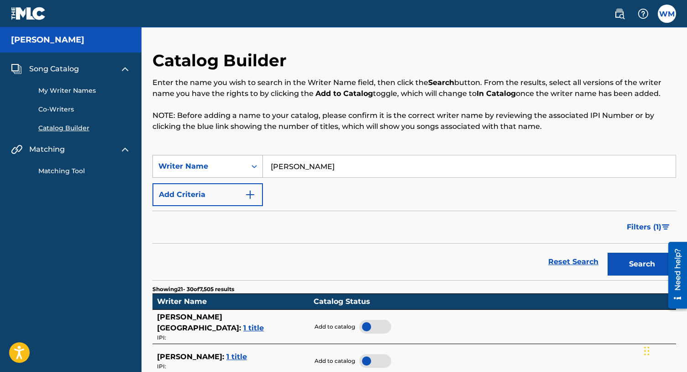
click at [253, 165] on icon "Search Form" at bounding box center [254, 166] width 9 height 9
click at [243, 189] on div "Writer IPI" at bounding box center [208, 189] width 110 height 23
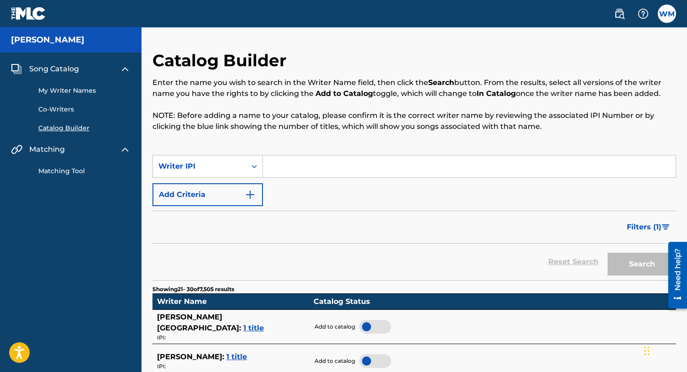
click at [342, 160] on input "Search Form" at bounding box center [469, 166] width 413 height 22
paste input "00808232944"
click at [608, 253] on button "Search" at bounding box center [642, 264] width 69 height 23
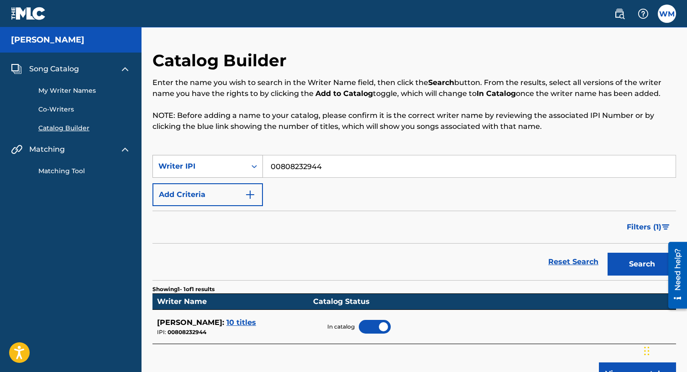
drag, startPoint x: 336, startPoint y: 168, endPoint x: 244, endPoint y: 161, distance: 92.0
click at [244, 161] on div "SearchWithCriteriaa428ccf6-fbbc-44e9-9500-94d40c2b475a Writer IPI 00808232944" at bounding box center [415, 166] width 524 height 23
type input "[PERSON_NAME] "[PERSON_NAME]" [PERSON_NAME]"
click at [608, 253] on button "Search" at bounding box center [642, 264] width 69 height 23
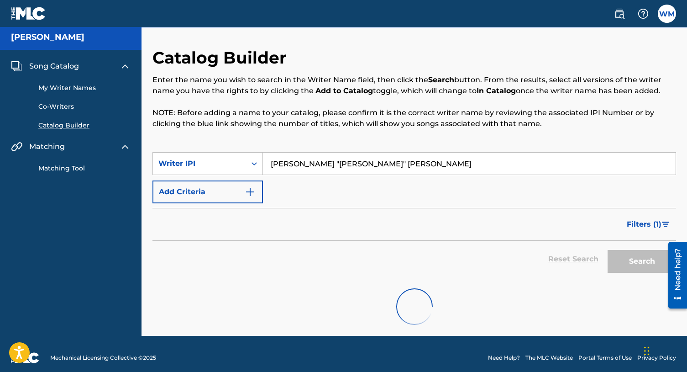
scroll to position [11, 0]
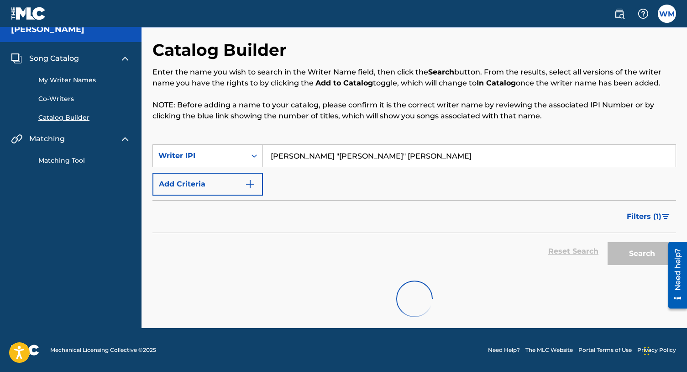
click at [369, 161] on input "[PERSON_NAME] "[PERSON_NAME]" [PERSON_NAME]" at bounding box center [469, 156] width 413 height 22
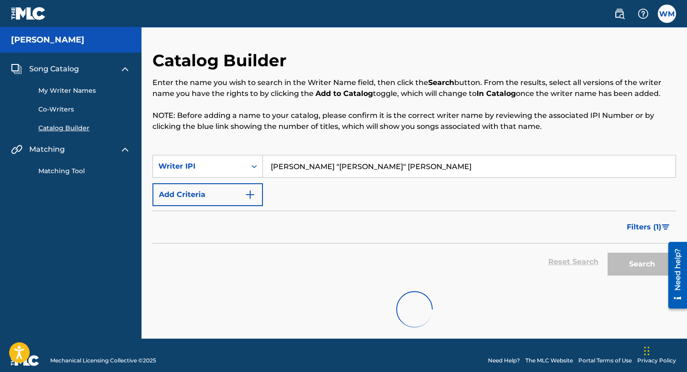
scroll to position [0, 0]
drag, startPoint x: 343, startPoint y: 166, endPoint x: 259, endPoint y: 165, distance: 84.0
click at [259, 165] on div "SearchWithCriteriaa428ccf6-fbbc-44e9-9500-94d40c2b475a Writer IPI [PERSON_NAME]…" at bounding box center [415, 166] width 524 height 23
click at [373, 169] on input "[PERSON_NAME] "[PERSON_NAME]" [PERSON_NAME]" at bounding box center [469, 166] width 413 height 22
click at [232, 164] on div "Writer IPI" at bounding box center [199, 166] width 82 height 11
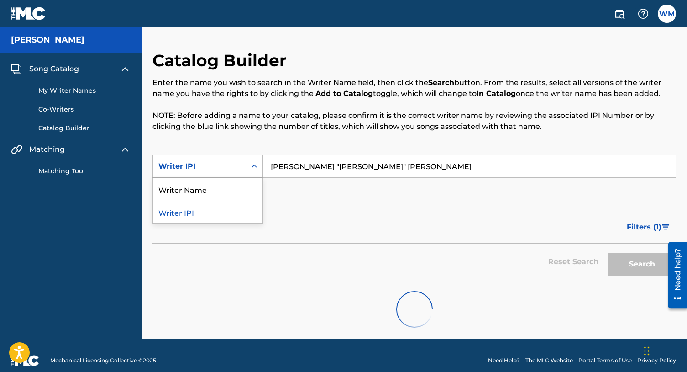
click at [219, 185] on div "Writer Name" at bounding box center [208, 189] width 110 height 23
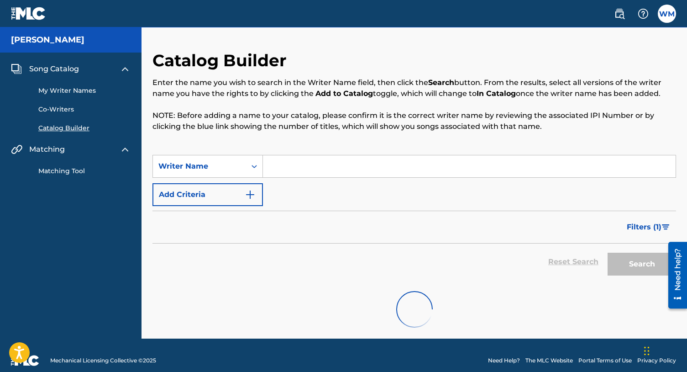
click at [295, 168] on input "Search Form" at bounding box center [469, 166] width 413 height 22
type input "[PERSON_NAME]"
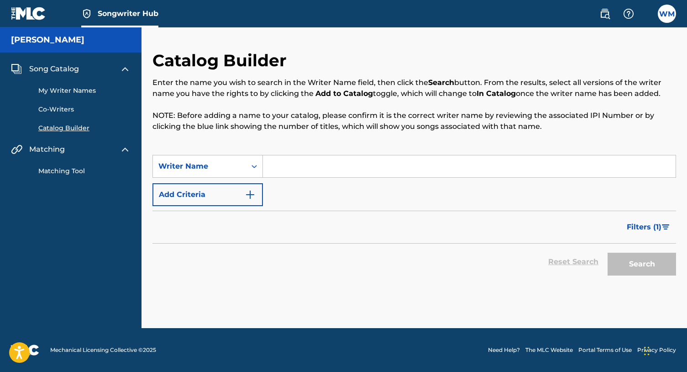
click at [338, 170] on input "Search Form" at bounding box center [469, 166] width 413 height 22
type input "[PERSON_NAME]"
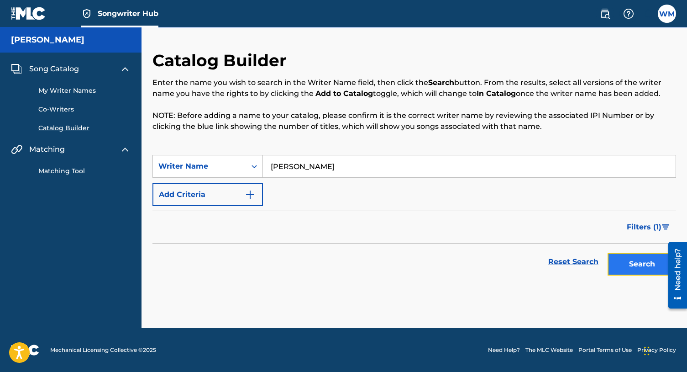
click at [638, 269] on button "Search" at bounding box center [642, 264] width 69 height 23
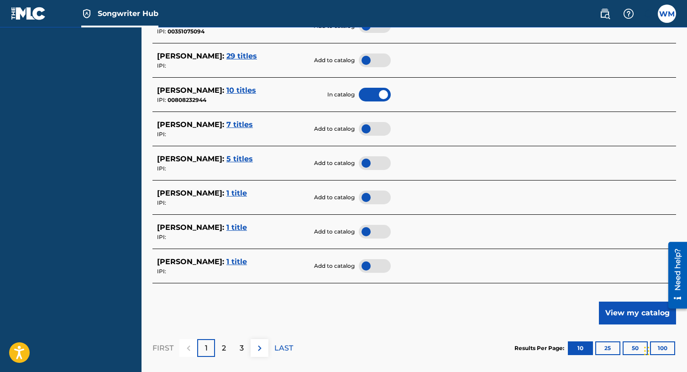
scroll to position [458, 0]
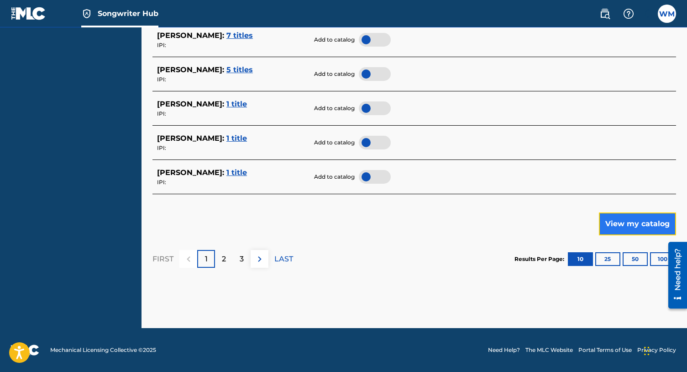
click at [629, 226] on button "View my catalog" at bounding box center [637, 223] width 77 height 23
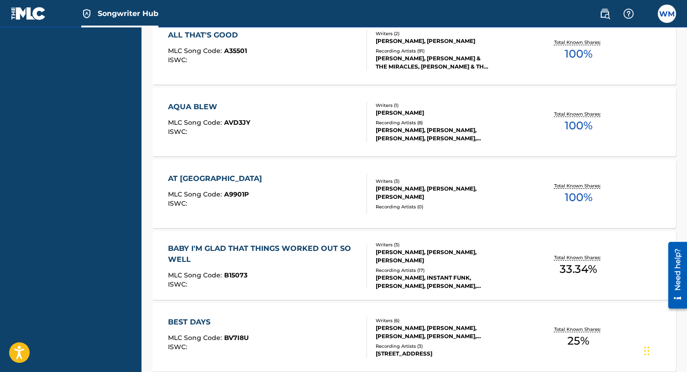
scroll to position [596, 0]
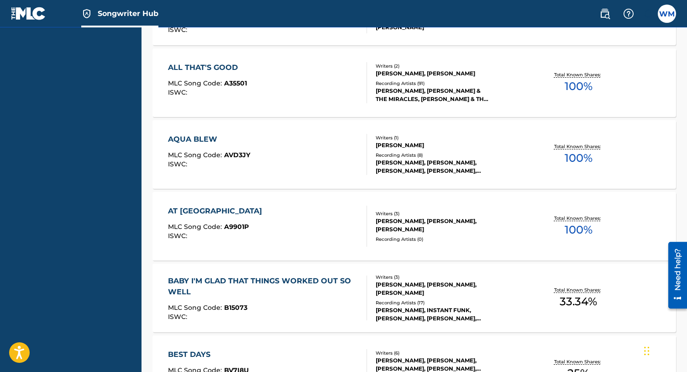
click at [336, 155] on div "AQUA BLEW MLC Song Code : AVD3JY ISWC :" at bounding box center [267, 154] width 199 height 41
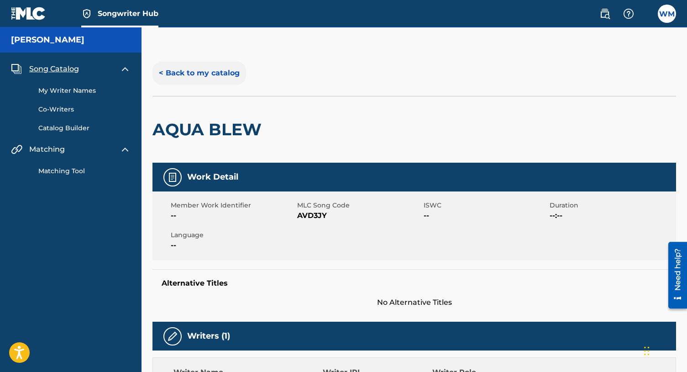
click at [204, 76] on button "< Back to my catalog" at bounding box center [200, 73] width 94 height 23
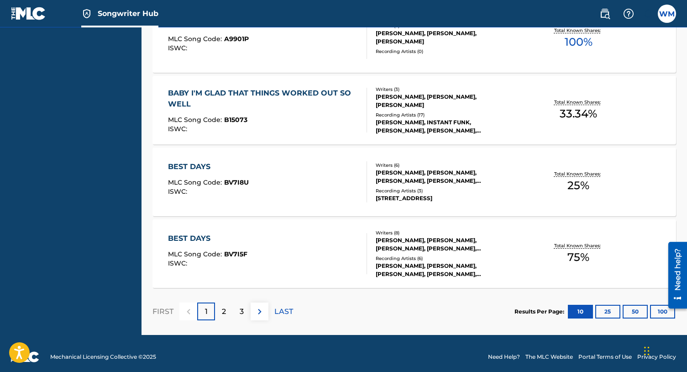
scroll to position [791, 0]
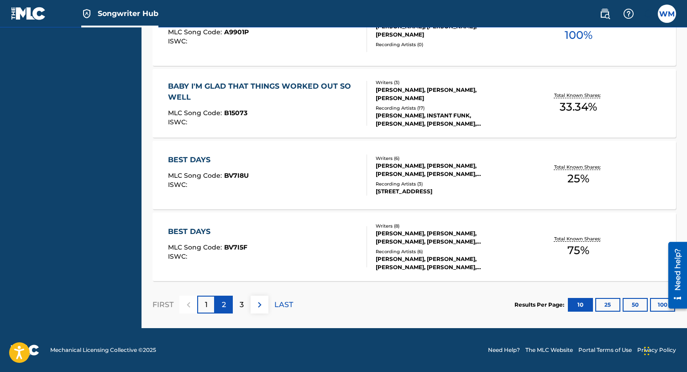
click at [224, 307] on p "2" at bounding box center [224, 304] width 4 height 11
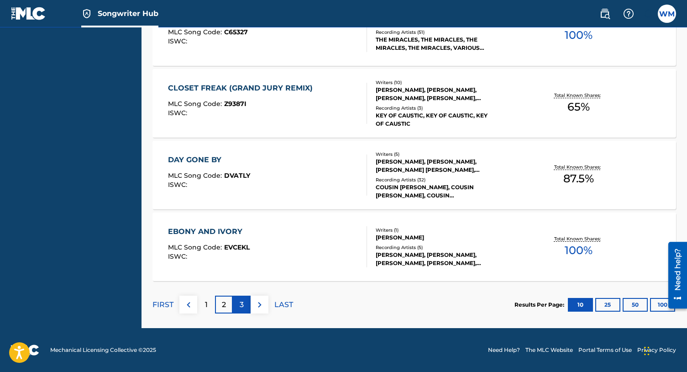
click at [240, 307] on p "3" at bounding box center [242, 304] width 4 height 11
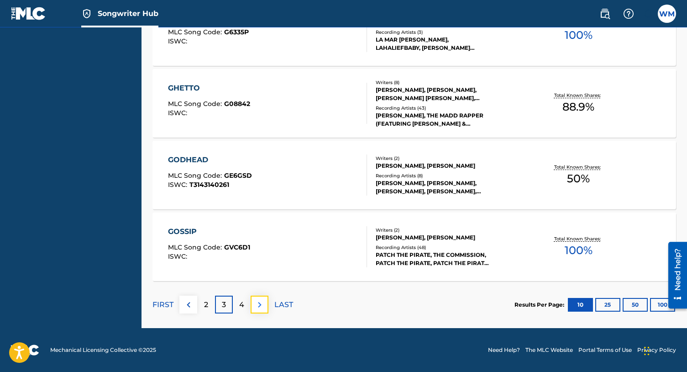
click at [261, 306] on img at bounding box center [259, 304] width 11 height 11
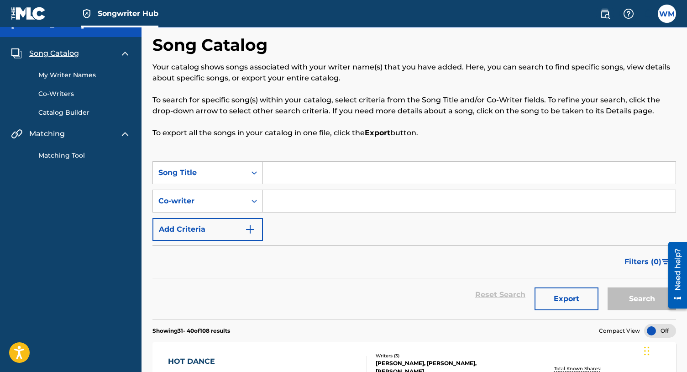
scroll to position [0, 0]
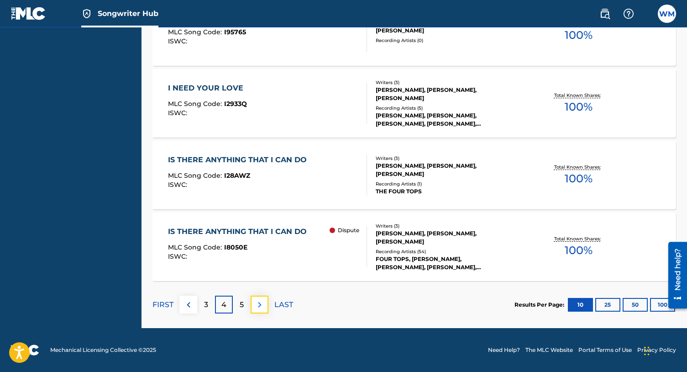
click at [261, 306] on img at bounding box center [259, 304] width 11 height 11
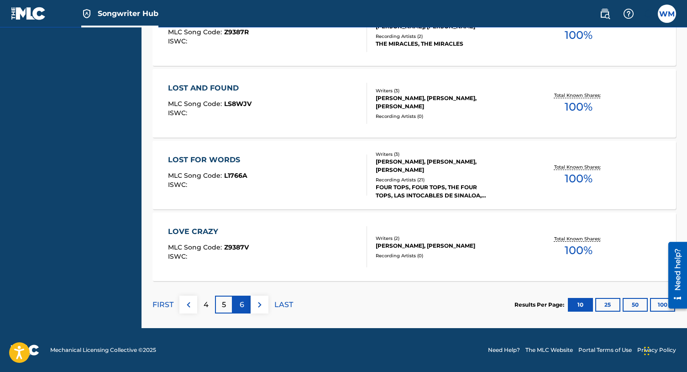
click at [247, 307] on div "6" at bounding box center [242, 304] width 18 height 18
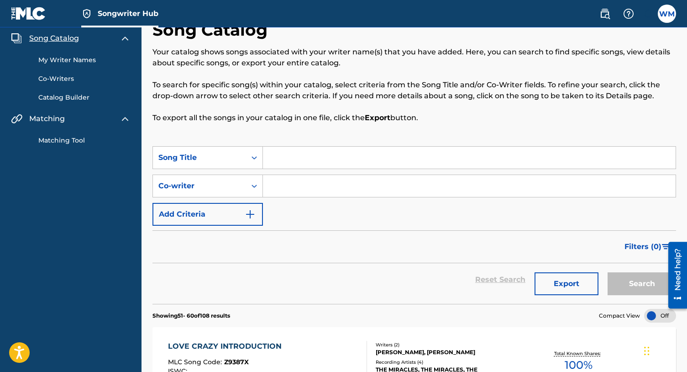
scroll to position [85, 0]
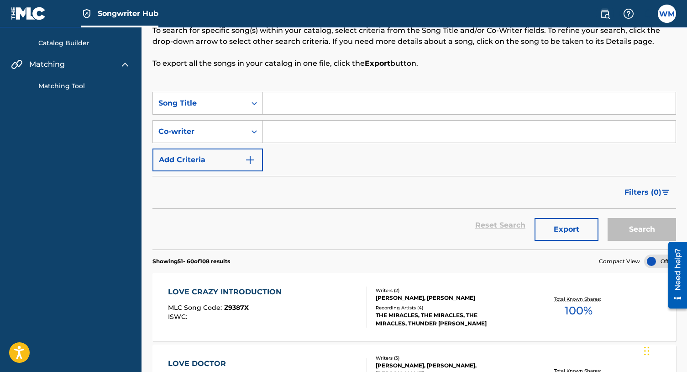
click at [650, 264] on div at bounding box center [660, 261] width 32 height 14
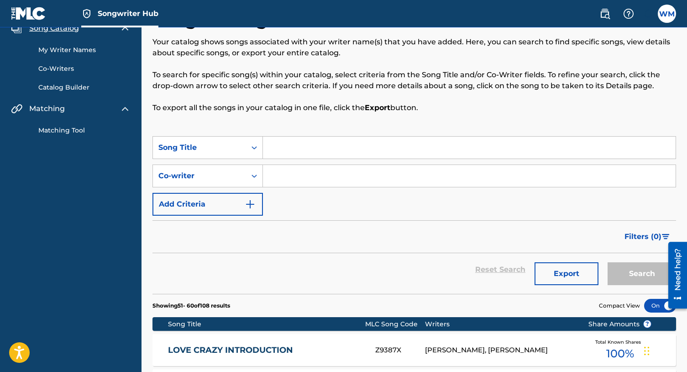
scroll to position [49, 0]
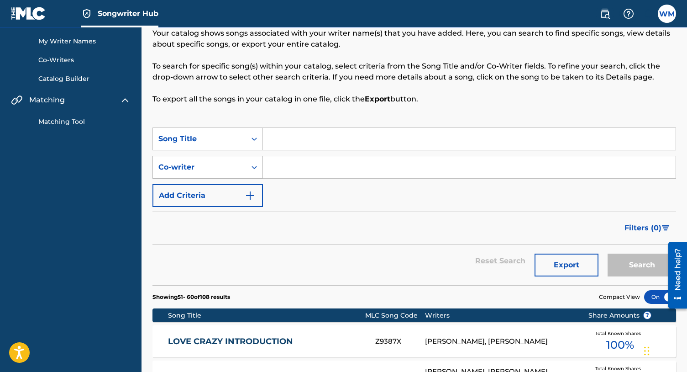
click at [255, 173] on div "Search Form" at bounding box center [254, 167] width 16 height 16
click at [313, 179] on div "SearchWithCriteria6b1c41f4-86a0-437e-8a4f-cb9c634db422 Song Title SearchWithCri…" at bounding box center [415, 166] width 524 height 79
click at [238, 196] on button "Add Criteria" at bounding box center [208, 195] width 111 height 23
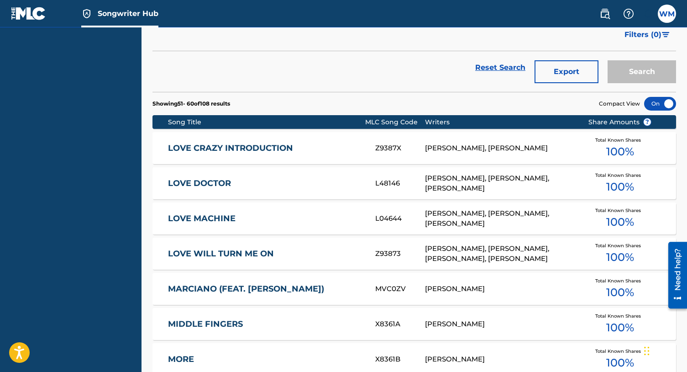
scroll to position [39, 0]
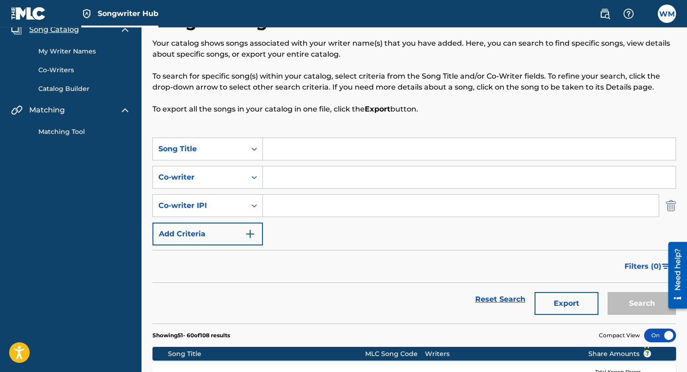
click at [670, 205] on img "Search Form" at bounding box center [671, 205] width 10 height 23
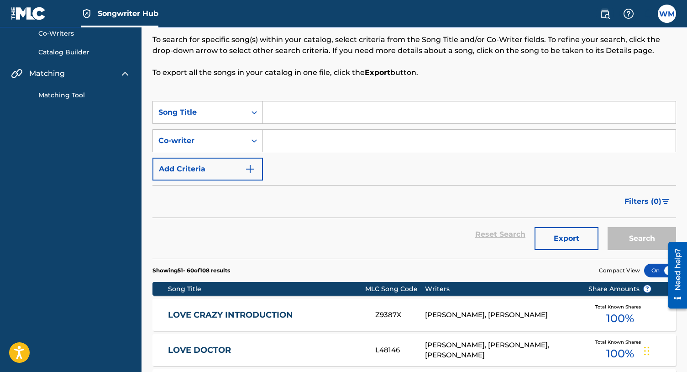
scroll to position [0, 0]
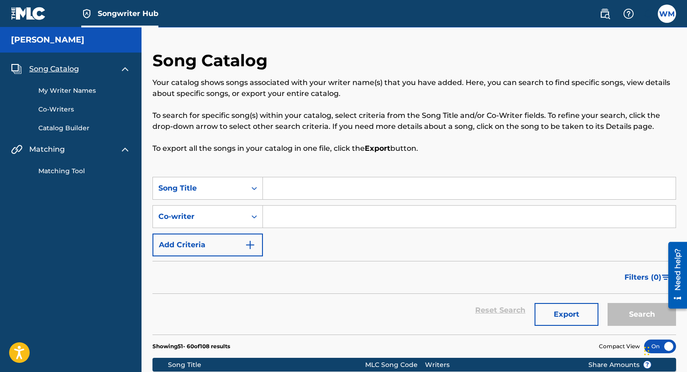
click at [76, 174] on link "Matching Tool" at bounding box center [84, 171] width 92 height 10
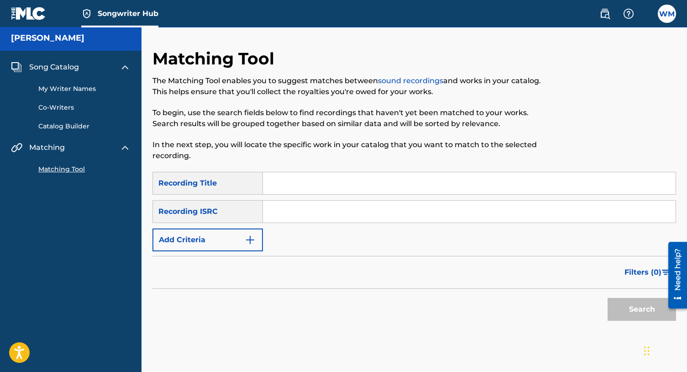
scroll to position [1, 0]
click at [330, 190] on input "Search Form" at bounding box center [469, 184] width 413 height 22
type input "lessons"
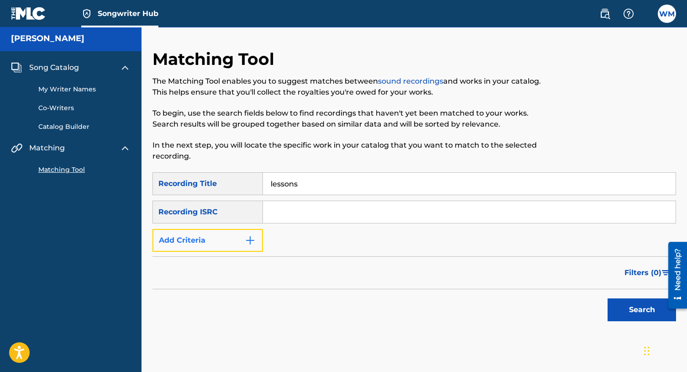
click at [238, 248] on button "Add Criteria" at bounding box center [208, 240] width 111 height 23
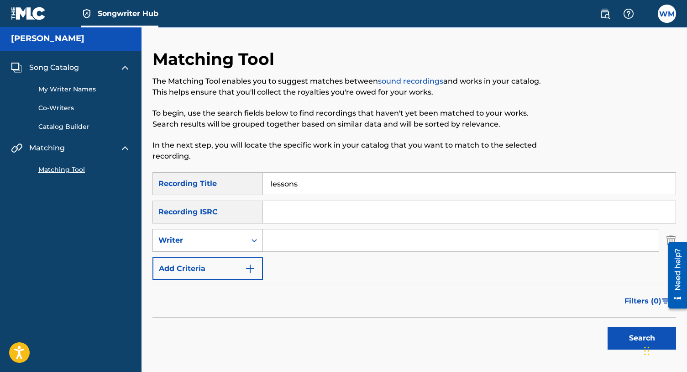
click at [256, 239] on icon "Search Form" at bounding box center [254, 240] width 5 height 3
click at [281, 237] on input "Search Form" at bounding box center [461, 240] width 396 height 22
click at [608, 327] on button "Search" at bounding box center [642, 338] width 69 height 23
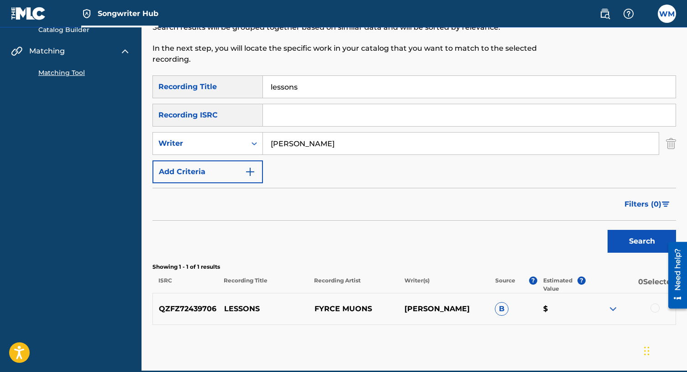
scroll to position [99, 0]
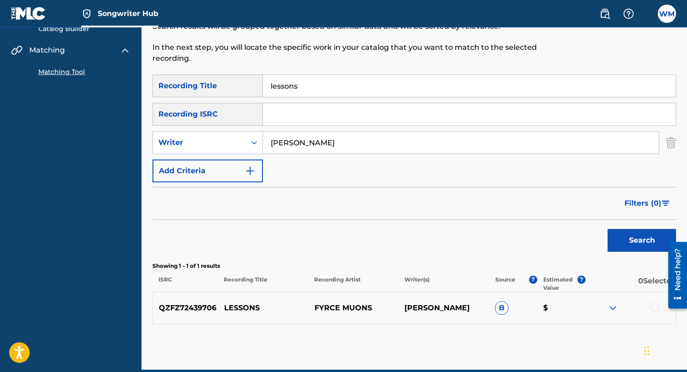
drag, startPoint x: 331, startPoint y: 138, endPoint x: 325, endPoint y: 141, distance: 7.1
click at [331, 138] on input "[PERSON_NAME]" at bounding box center [461, 143] width 396 height 22
click at [325, 141] on input "[PERSON_NAME]" at bounding box center [461, 143] width 396 height 22
type input "handle"
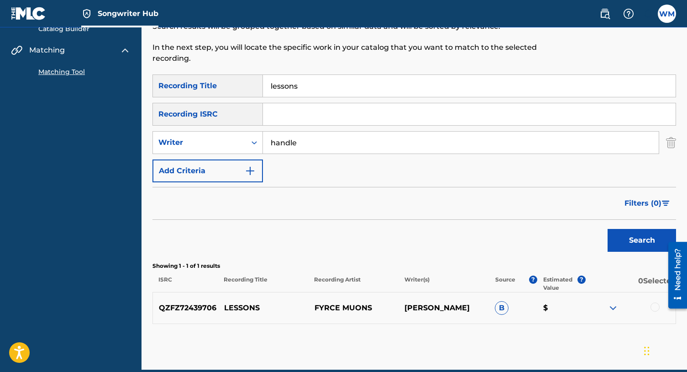
click at [608, 229] on button "Search" at bounding box center [642, 240] width 69 height 23
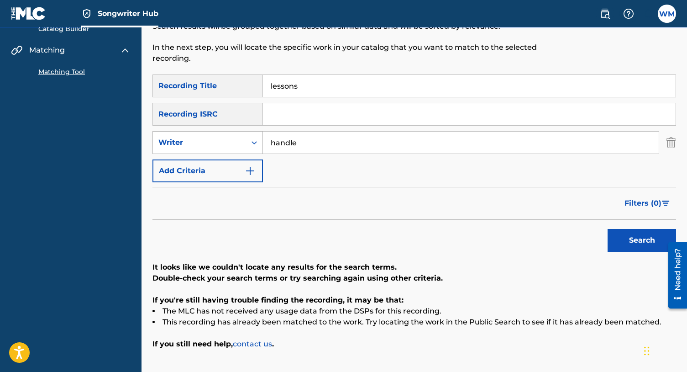
click at [250, 146] on icon "Search Form" at bounding box center [254, 142] width 9 height 9
click at [243, 164] on div "Recording Artist" at bounding box center [208, 165] width 110 height 23
click at [295, 139] on input "Search Form" at bounding box center [461, 143] width 396 height 22
type input "[PERSON_NAME]"
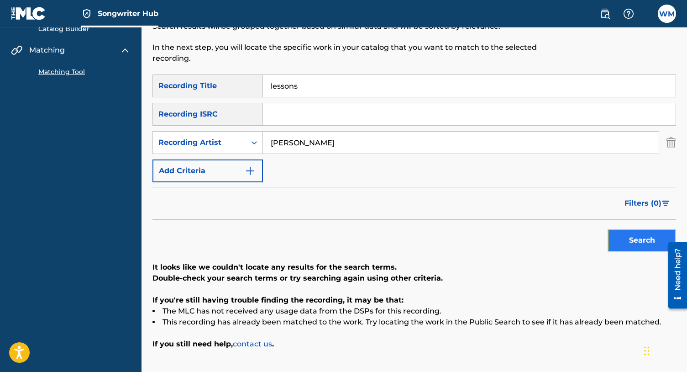
click at [633, 229] on button "Search" at bounding box center [642, 240] width 69 height 23
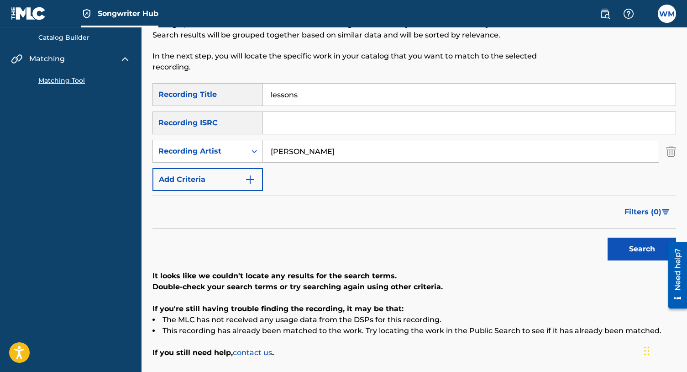
scroll to position [0, 0]
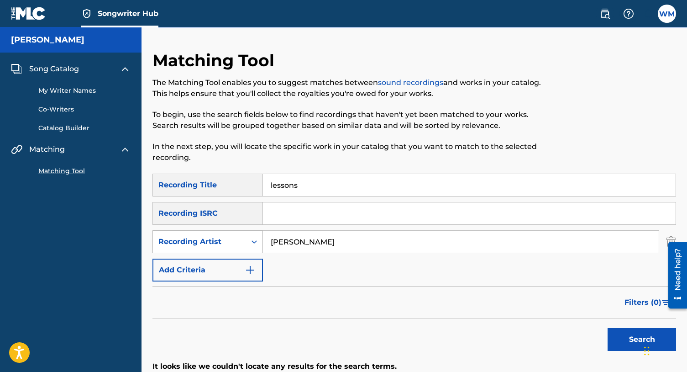
click at [258, 243] on icon "Search Form" at bounding box center [254, 241] width 9 height 9
click at [243, 260] on div "Writer" at bounding box center [208, 264] width 110 height 23
click at [338, 243] on input "Search Form" at bounding box center [461, 242] width 396 height 22
type input "thomas la gon"
click at [608, 328] on button "Search" at bounding box center [642, 339] width 69 height 23
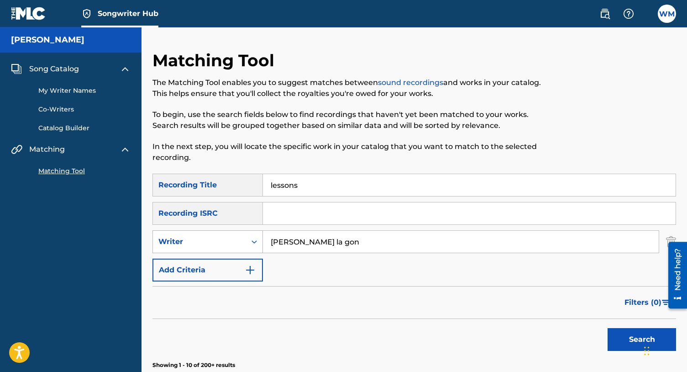
drag, startPoint x: 336, startPoint y: 240, endPoint x: 260, endPoint y: 242, distance: 76.3
click at [260, 242] on div "SearchWithCriteria134ef20c-9da9-49bb-813a-4a5937dcba73 Writer thomas la gon" at bounding box center [415, 241] width 524 height 23
click at [295, 214] on input "Search Form" at bounding box center [469, 213] width 413 height 22
